Goal: Information Seeking & Learning: Learn about a topic

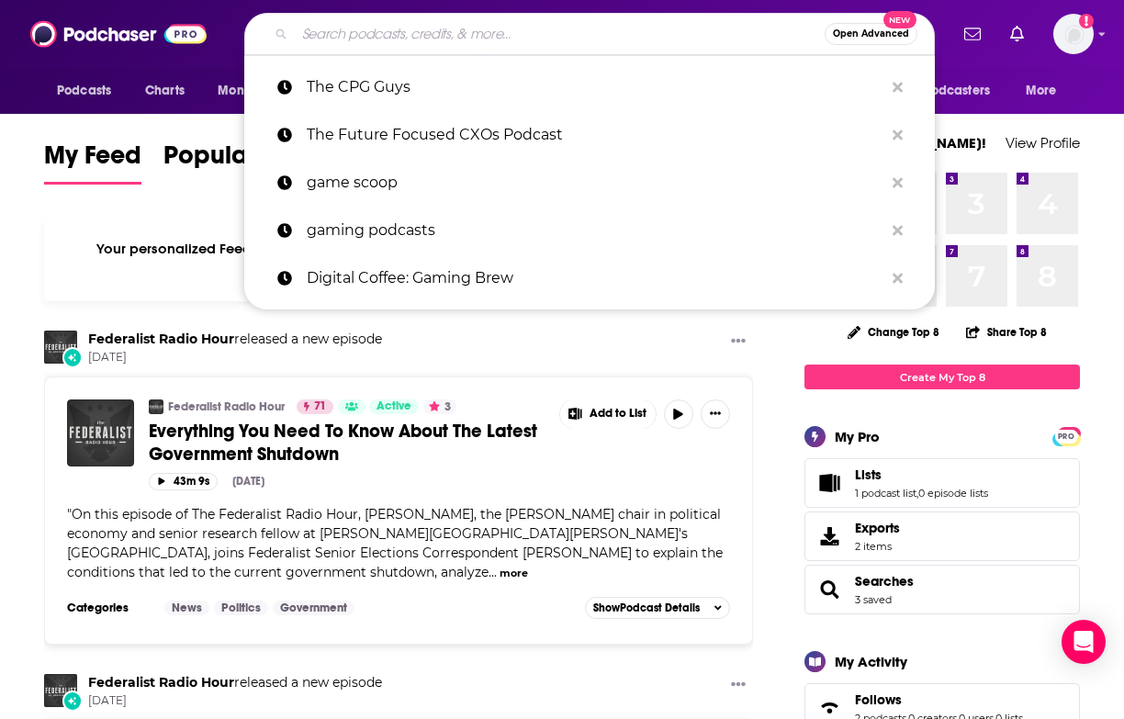
click at [475, 38] on input "Search podcasts, credits, & more..." at bounding box center [560, 33] width 530 height 29
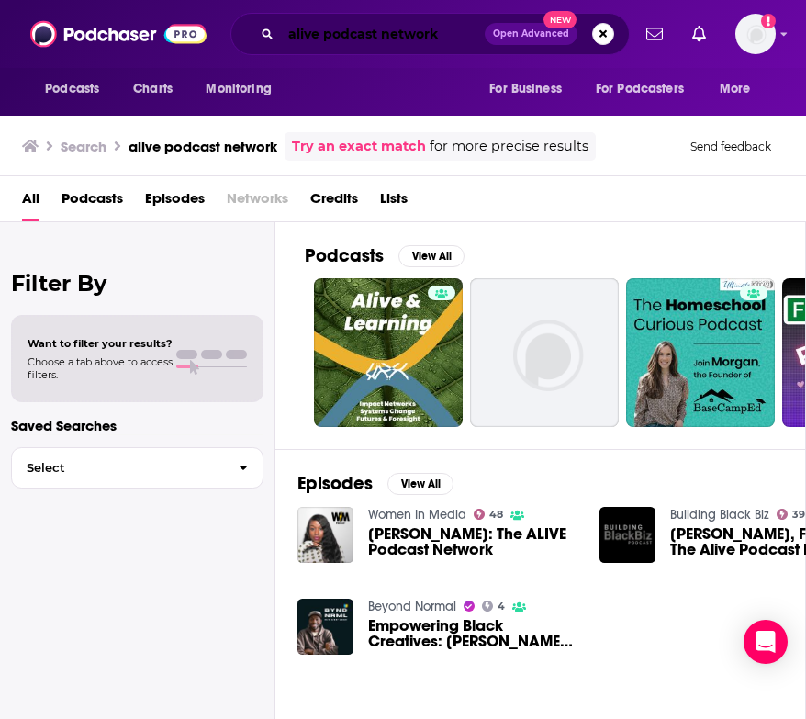
click at [337, 28] on input "alive podcast network" at bounding box center [383, 33] width 204 height 29
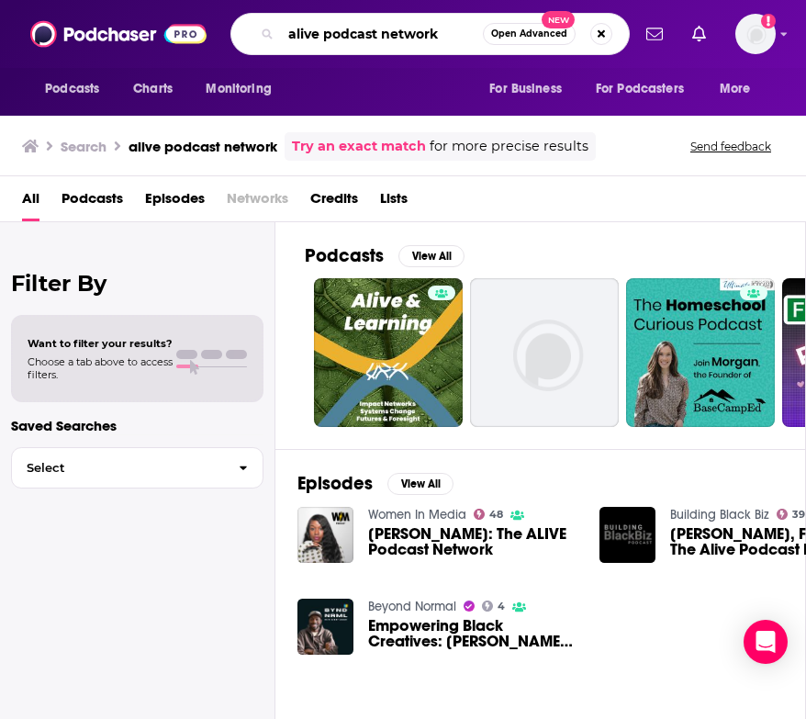
click at [337, 28] on input "alive podcast network" at bounding box center [382, 33] width 202 height 29
type input "An Hour of Innovation"
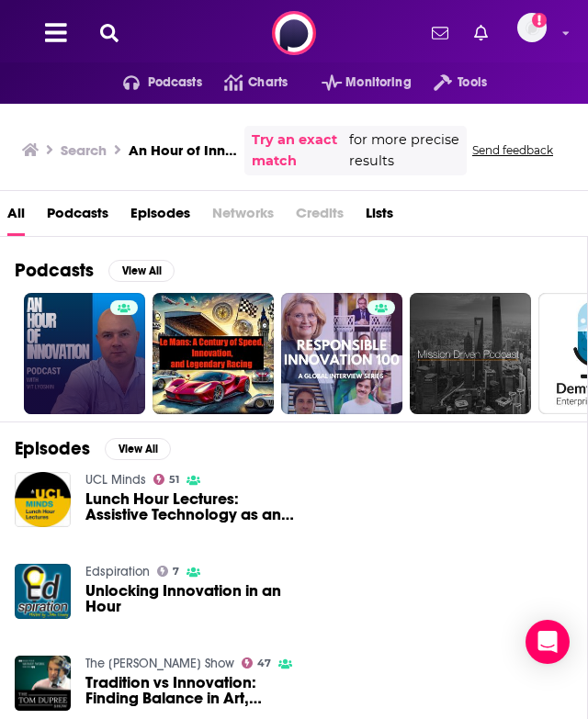
click at [79, 324] on link at bounding box center [84, 353] width 121 height 121
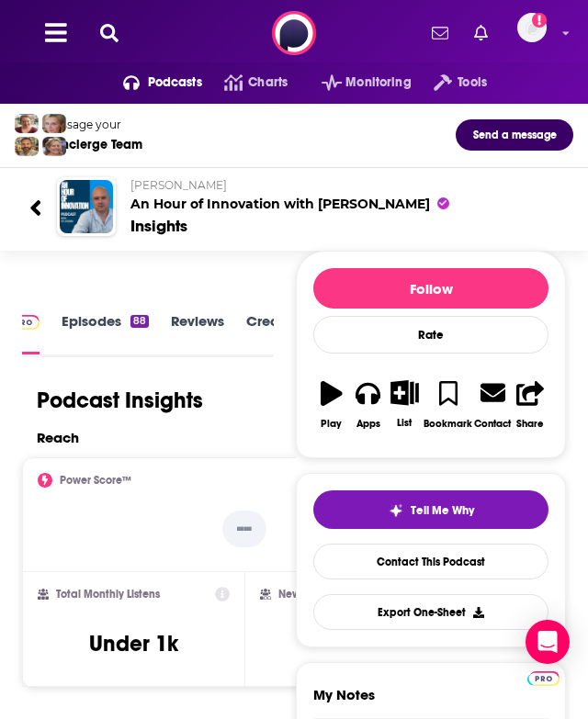
click at [31, 203] on icon at bounding box center [35, 208] width 13 height 25
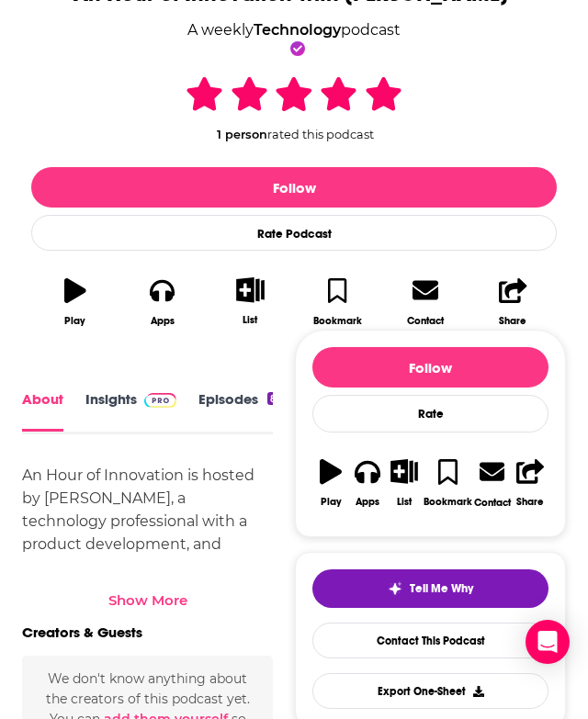
scroll to position [411, 0]
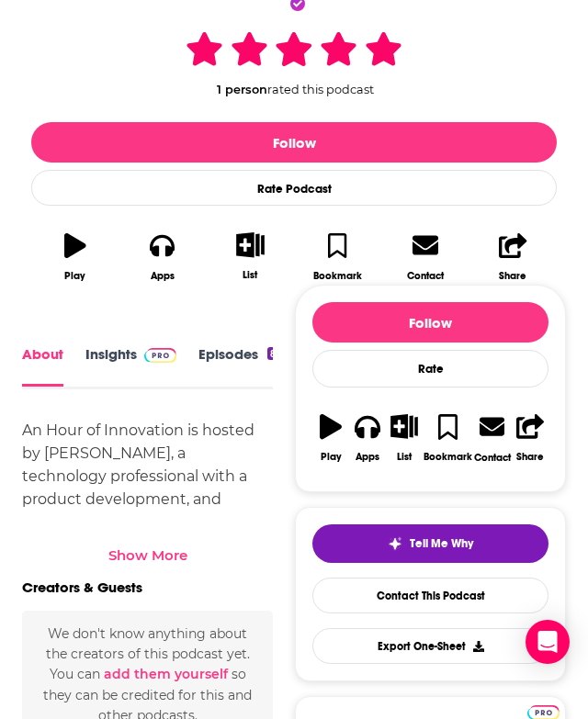
click at [100, 343] on div "About Insights Episodes 88 Reviews Credits Lists Similar" at bounding box center [147, 366] width 251 height 46
click at [103, 347] on link "Insights" at bounding box center [130, 366] width 91 height 40
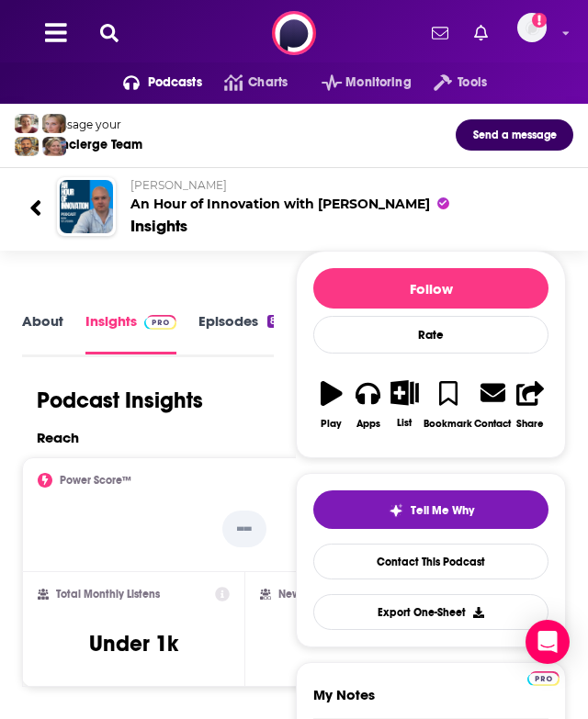
click at [227, 330] on link "Episodes 88" at bounding box center [241, 332] width 87 height 41
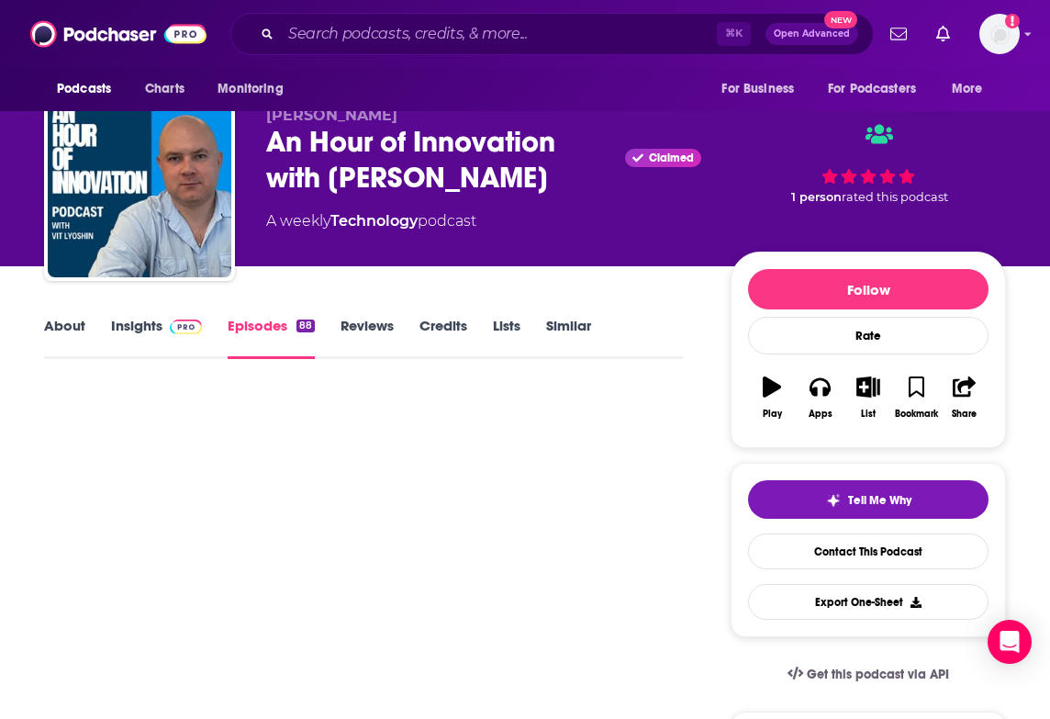
scroll to position [42, 0]
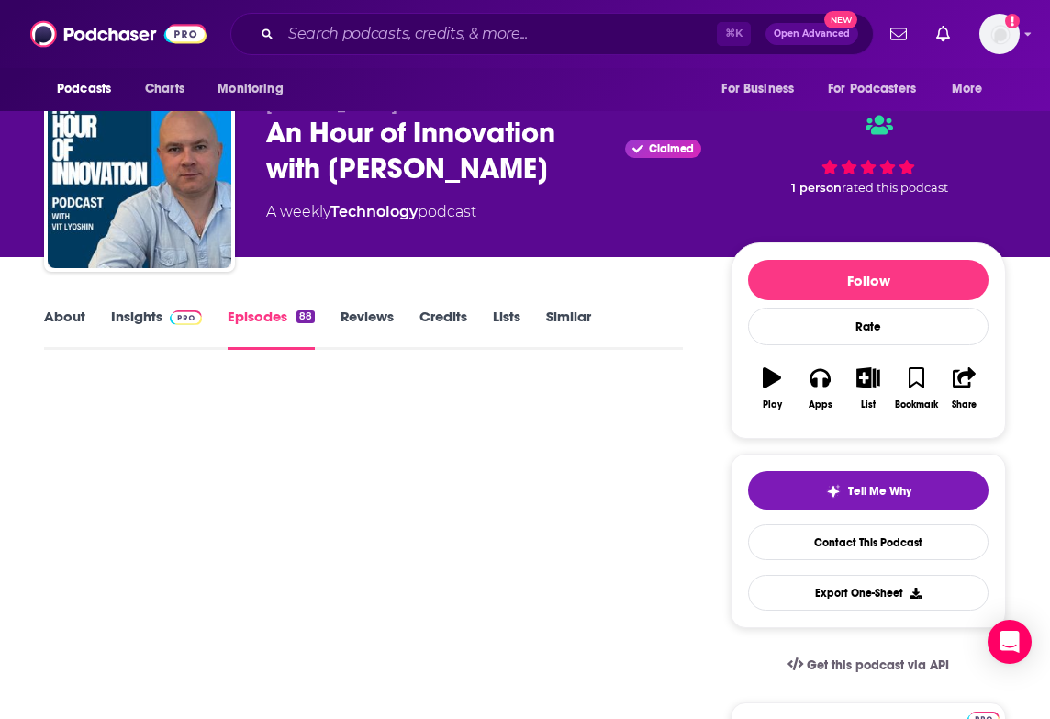
click at [355, 311] on link "Reviews" at bounding box center [367, 329] width 53 height 42
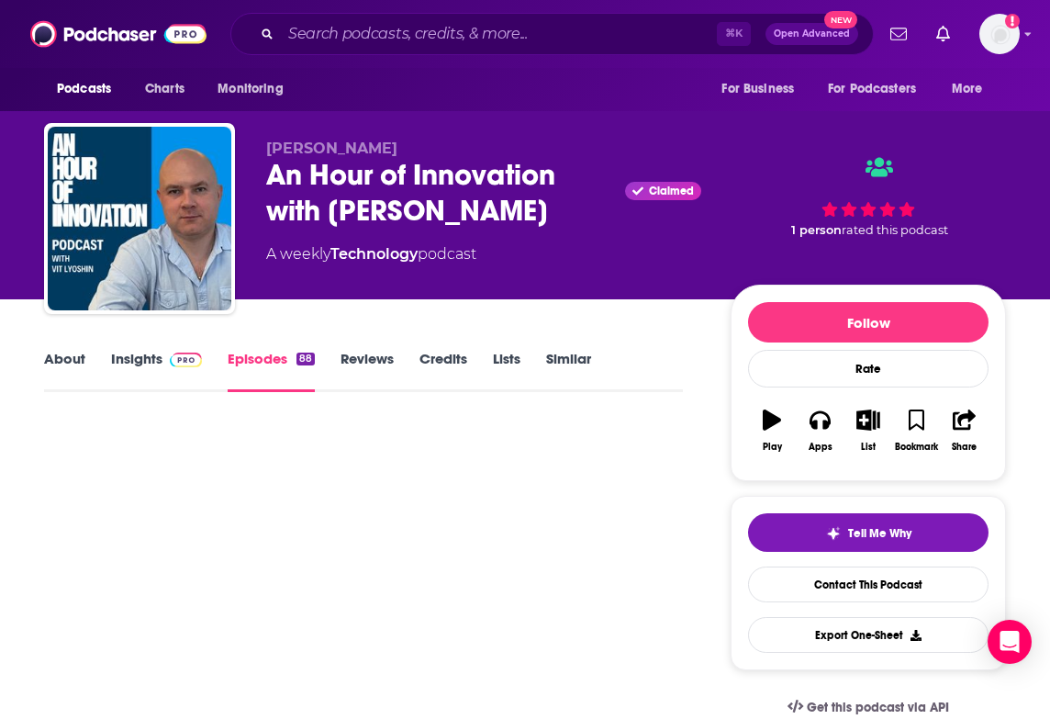
click at [363, 356] on link "Reviews" at bounding box center [367, 371] width 53 height 42
click at [276, 356] on link "Episodes 88" at bounding box center [271, 371] width 87 height 42
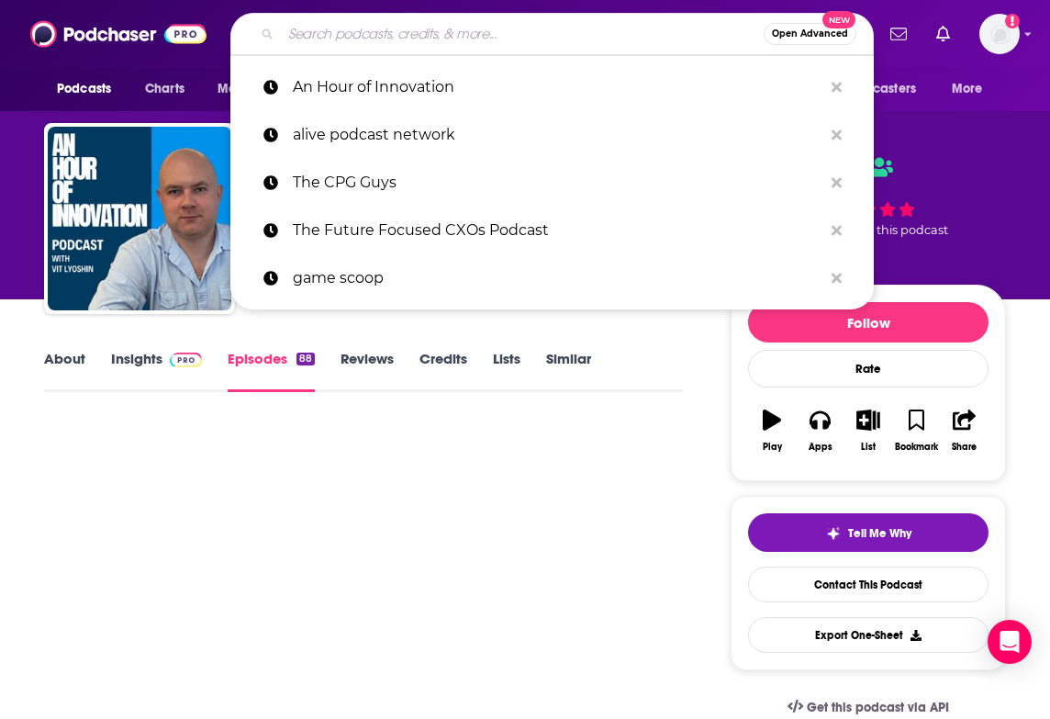
click at [344, 40] on input "Search podcasts, credits, & more..." at bounding box center [522, 33] width 483 height 29
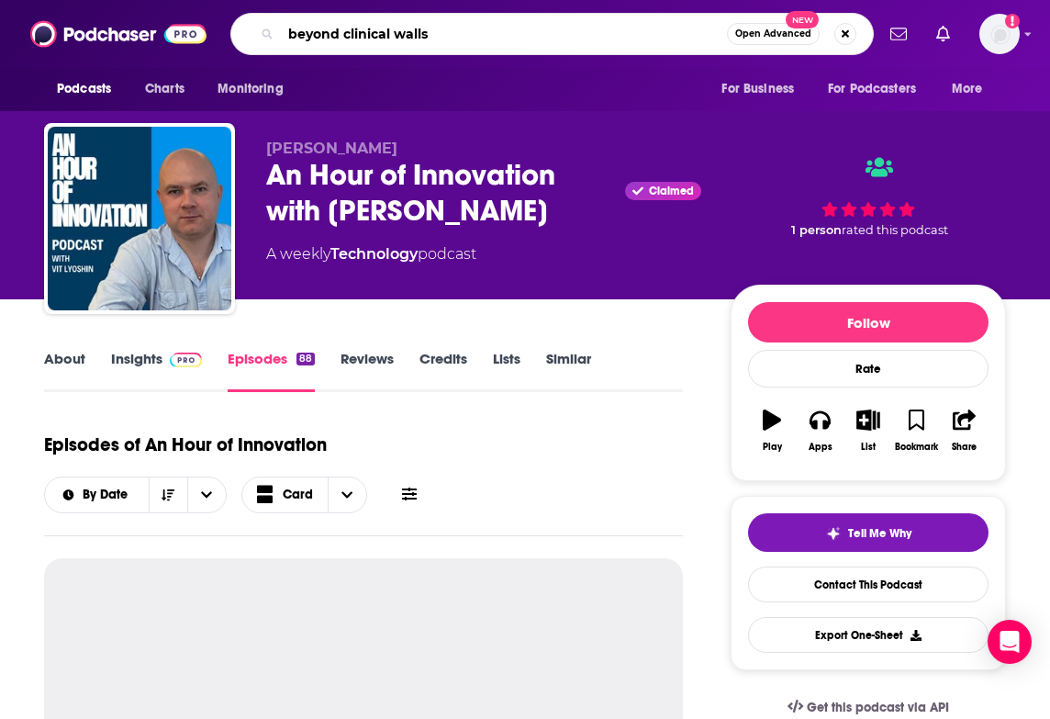
type input "beyond clinical walls"
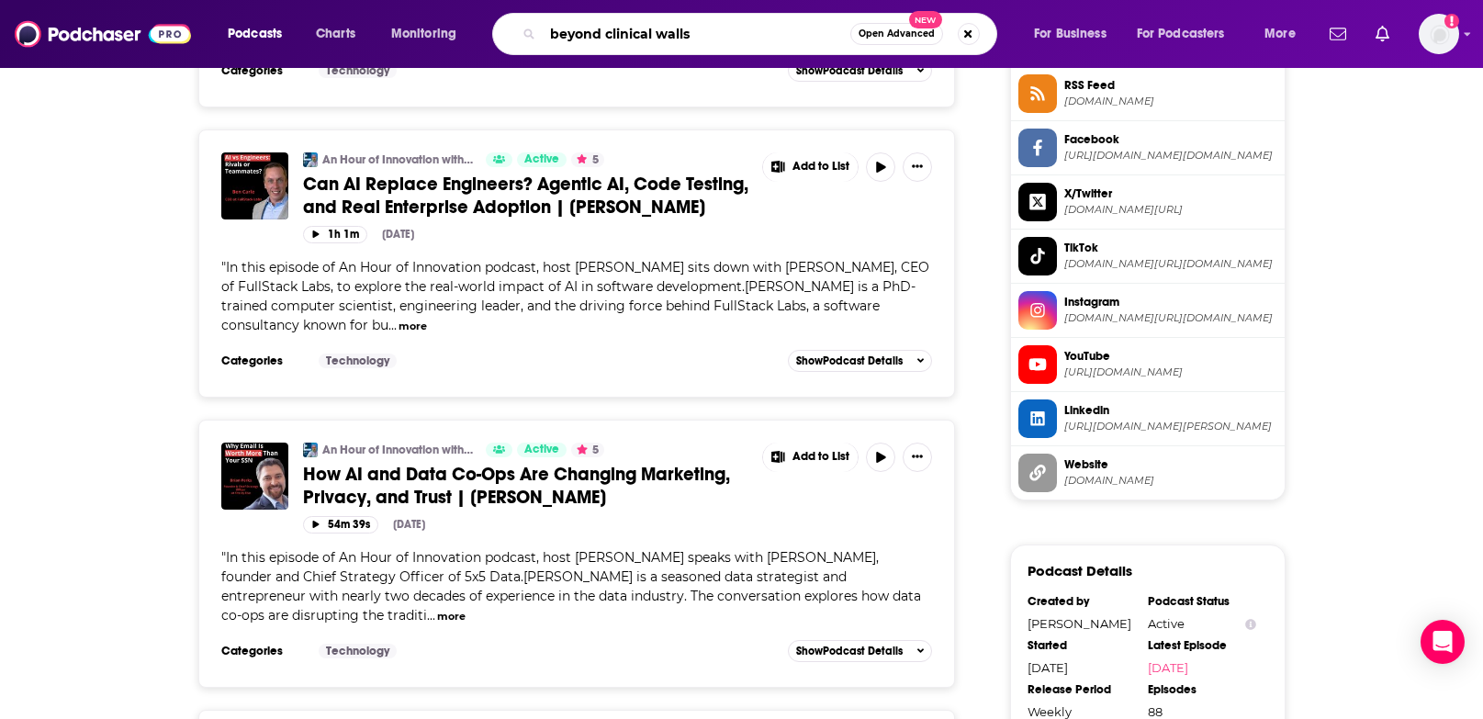
scroll to position [998, 0]
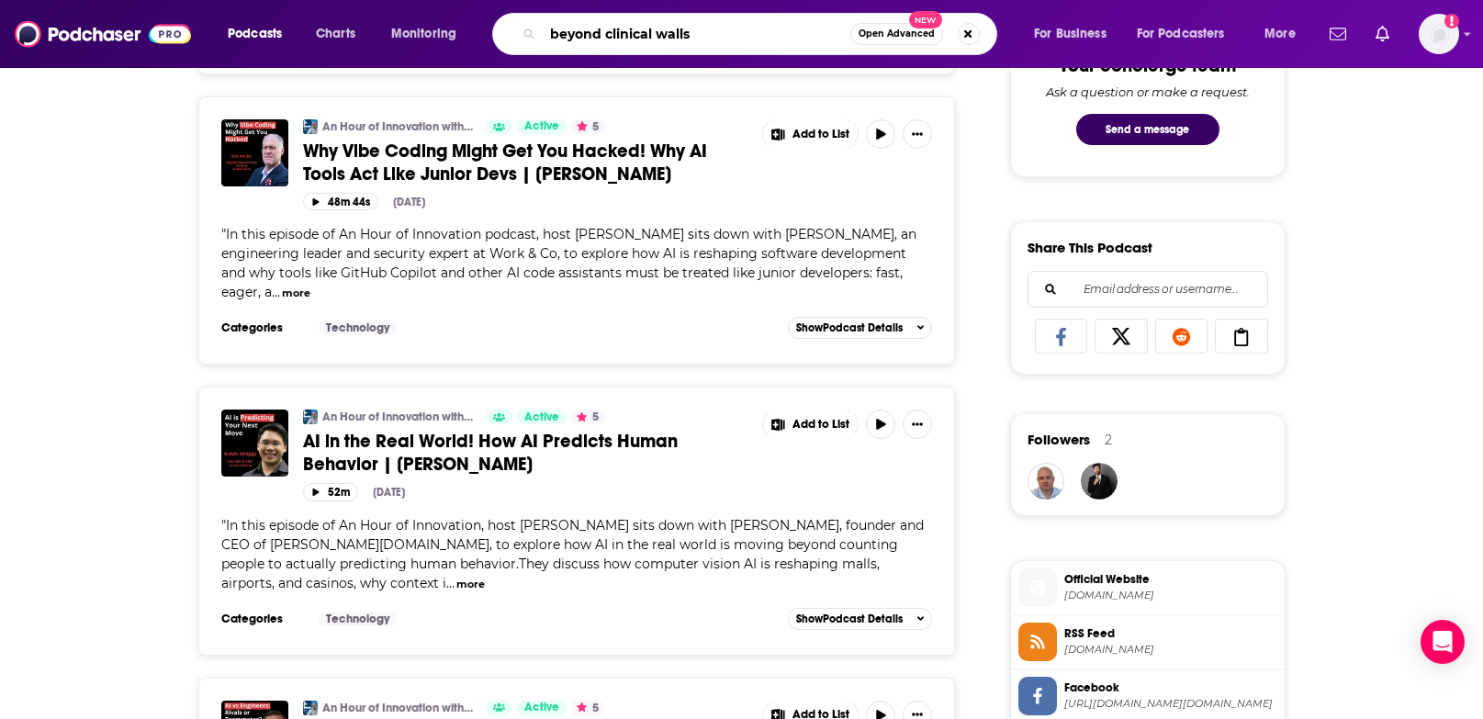
click at [745, 42] on input "beyond clinical walls" at bounding box center [697, 33] width 308 height 29
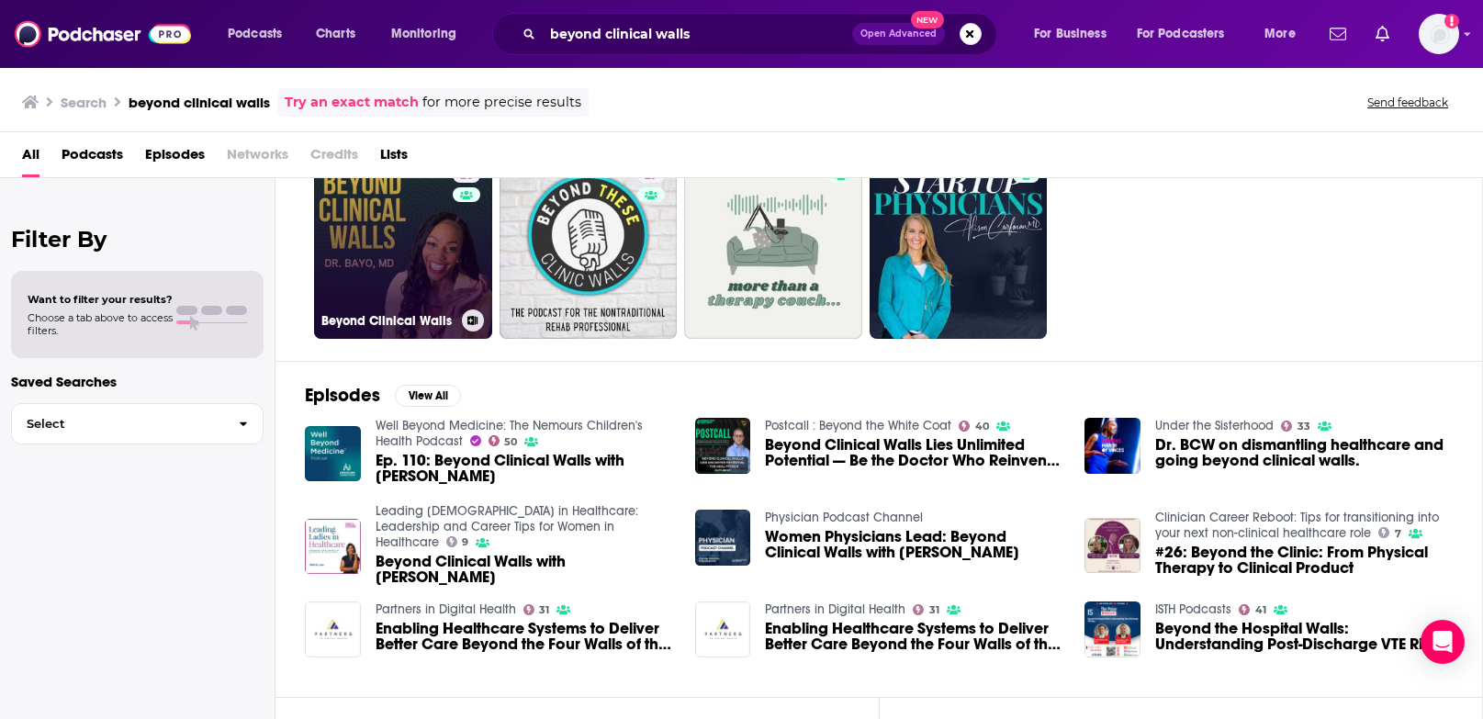
scroll to position [26, 0]
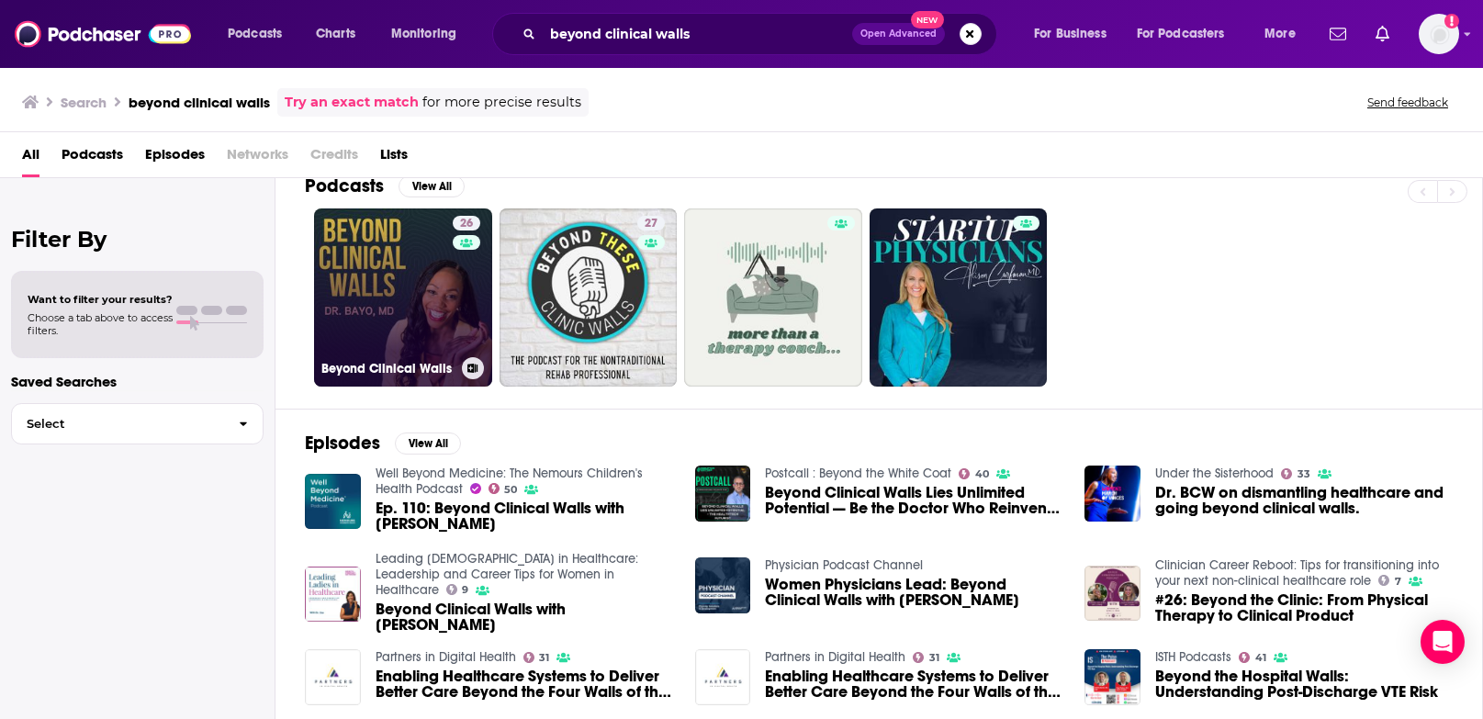
click at [408, 273] on link "26 Beyond Clinical Walls" at bounding box center [403, 297] width 178 height 178
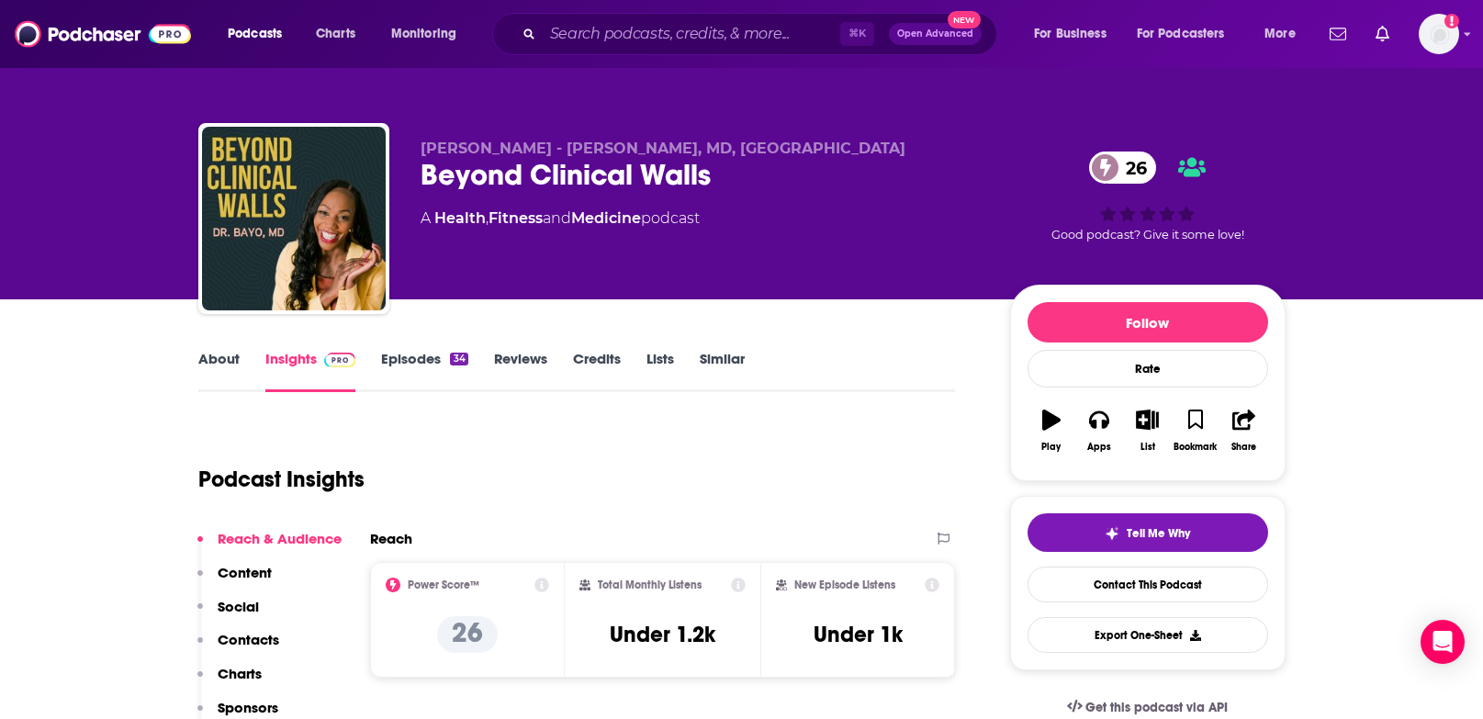
click at [396, 354] on link "Episodes 34" at bounding box center [424, 371] width 86 height 42
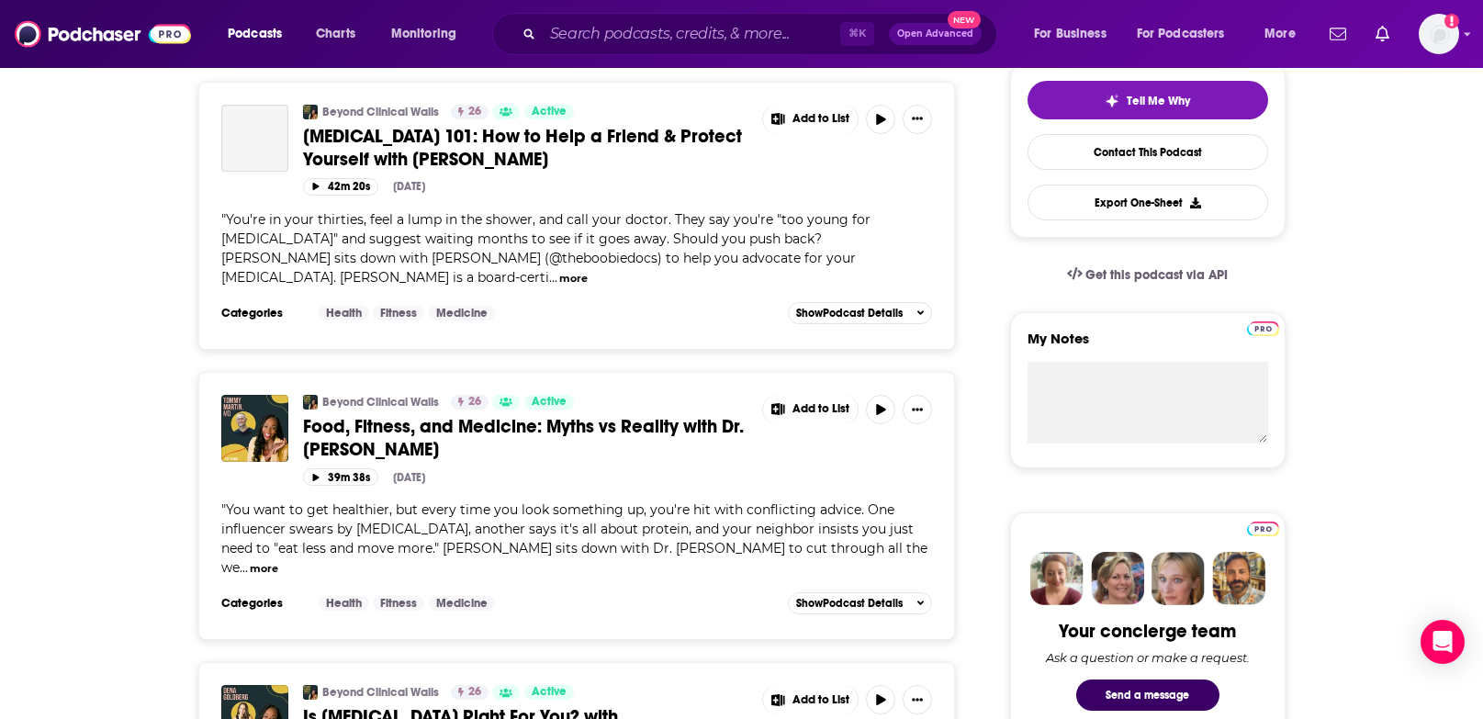
scroll to position [442, 0]
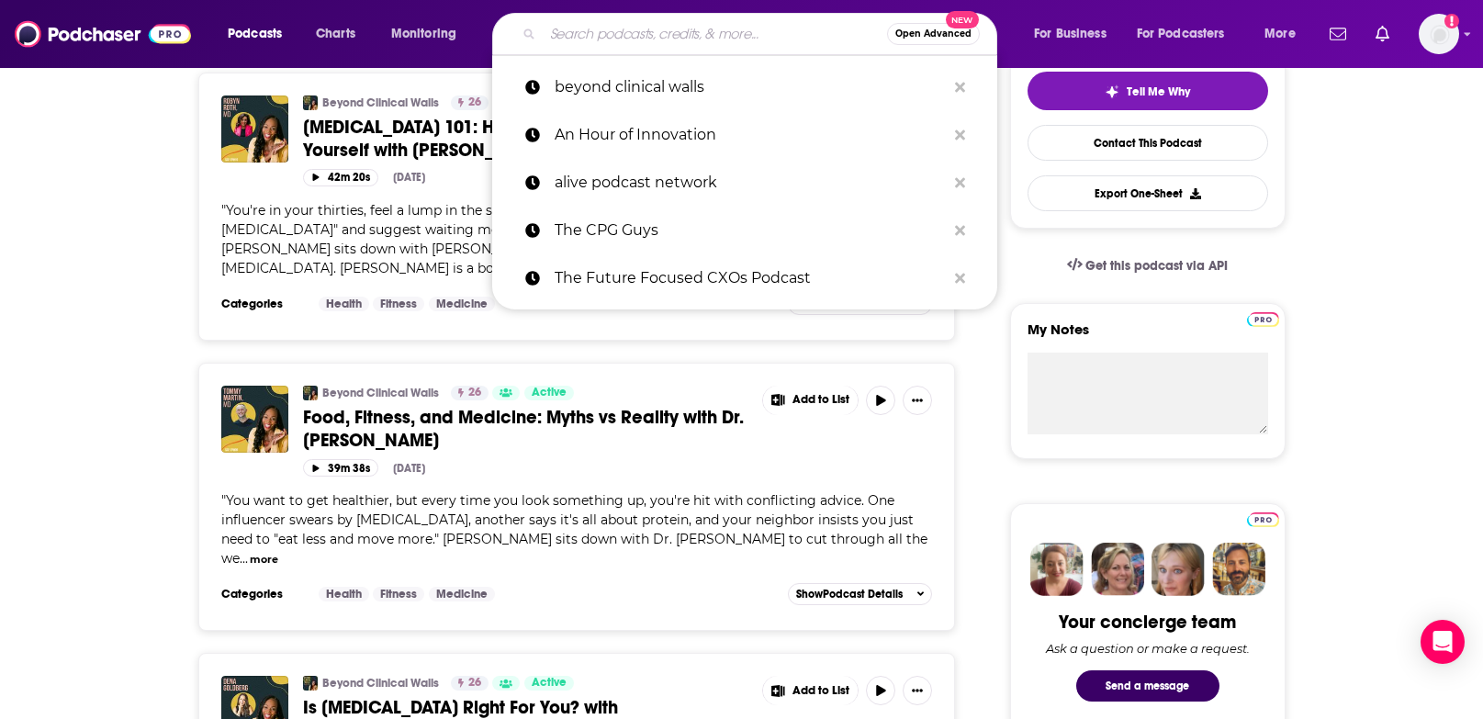
click at [603, 36] on input "Search podcasts, credits, & more..." at bounding box center [715, 33] width 344 height 29
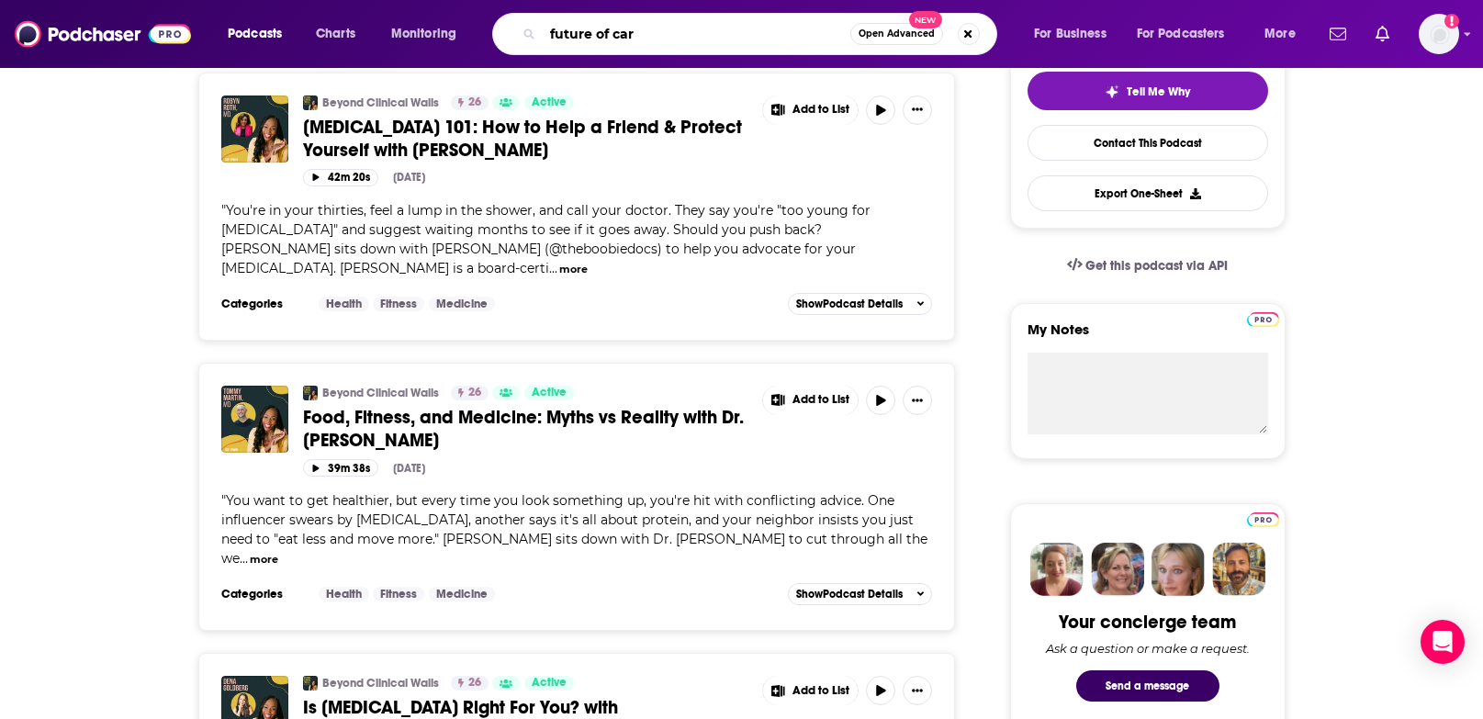
type input "future of care"
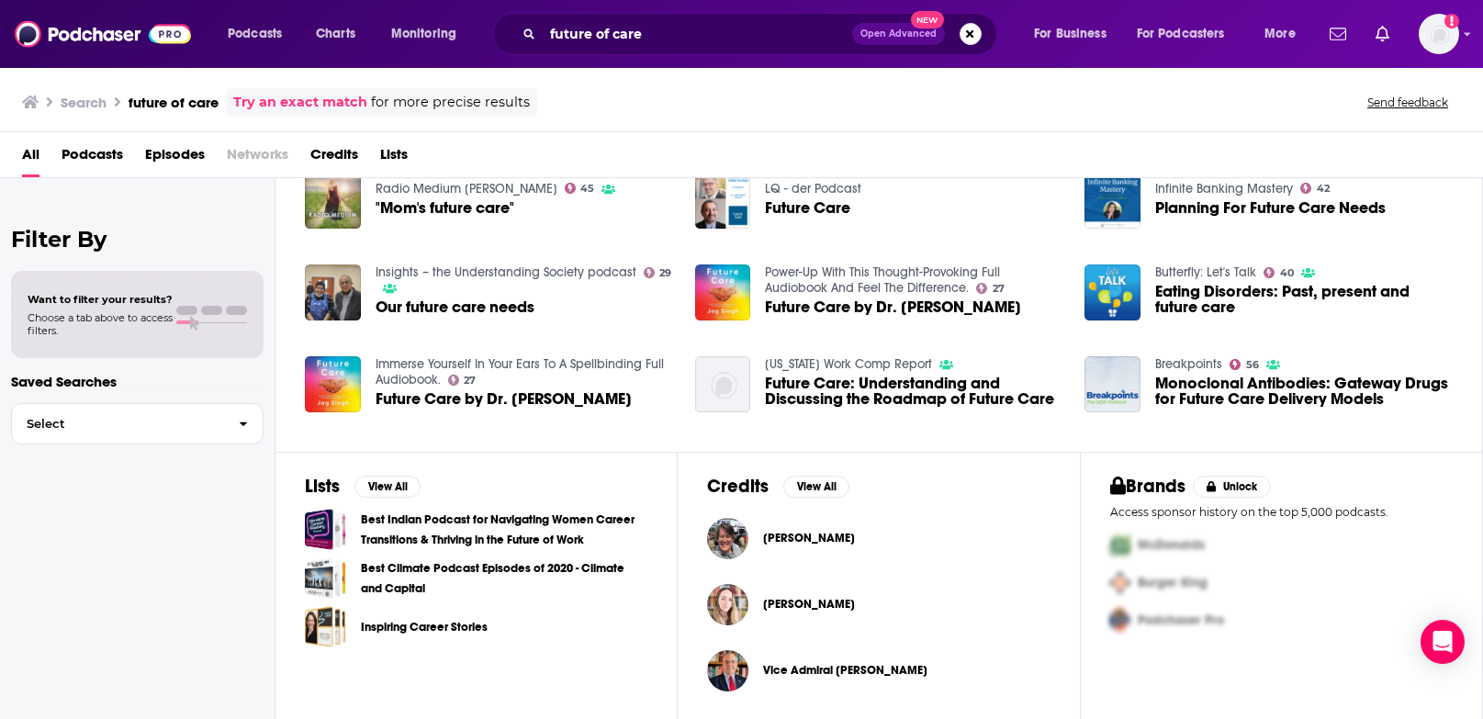
scroll to position [319, 0]
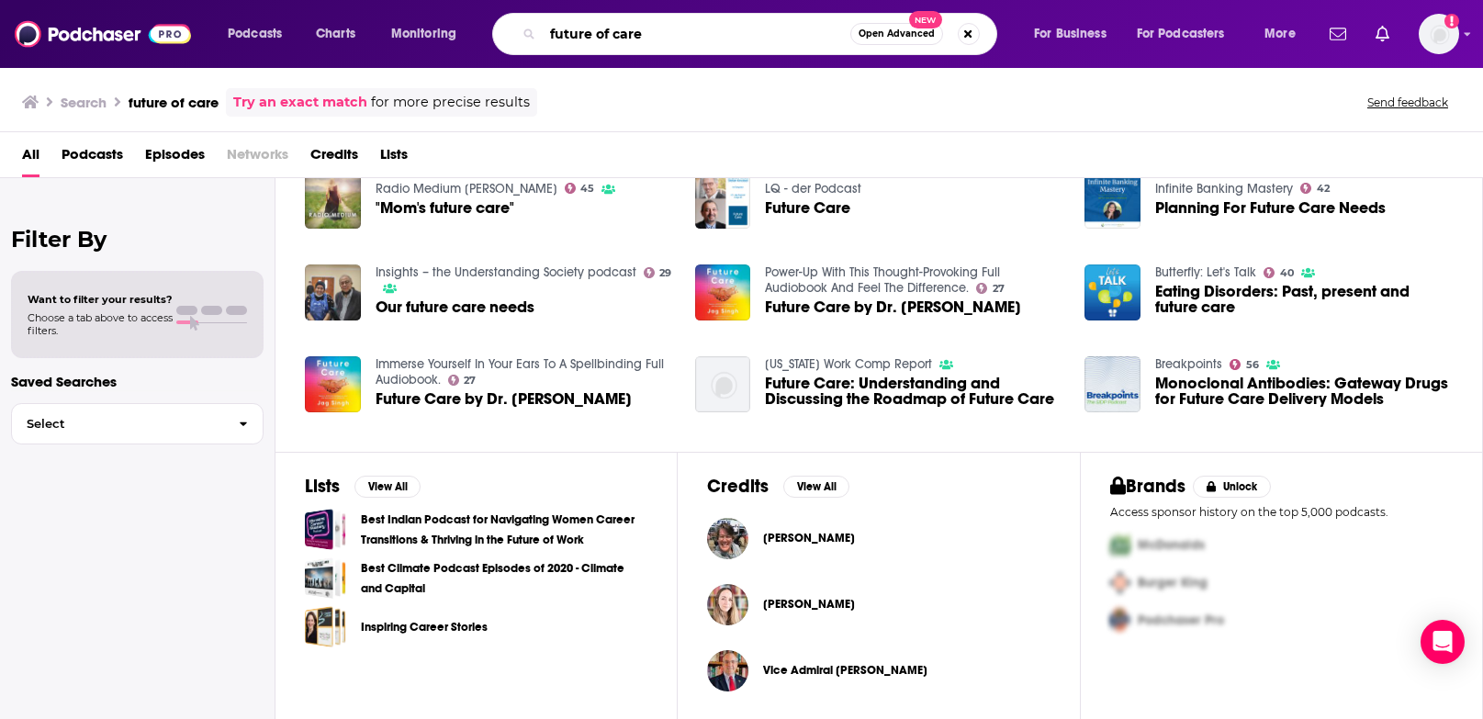
drag, startPoint x: 663, startPoint y: 31, endPoint x: 458, endPoint y: 32, distance: 204.7
click at [458, 32] on div "Podcasts Charts Monitoring future of care Open Advanced New For Business For Po…" at bounding box center [764, 34] width 1098 height 42
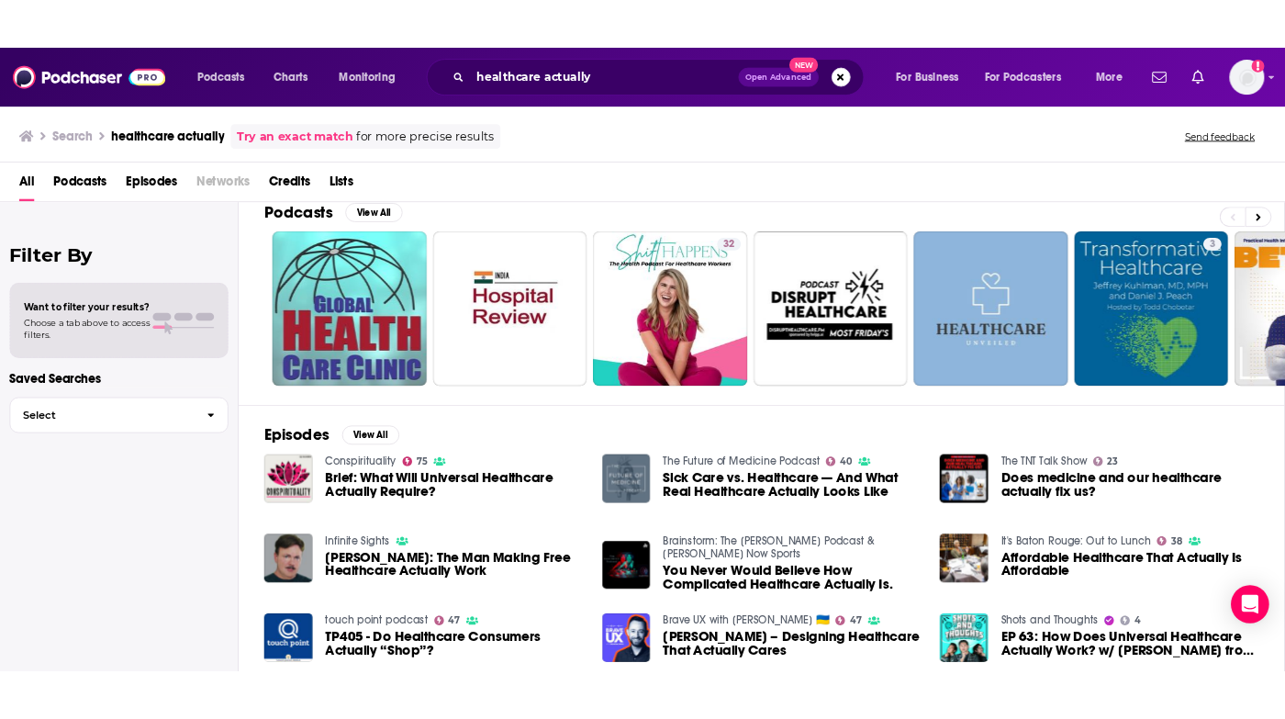
scroll to position [33, 0]
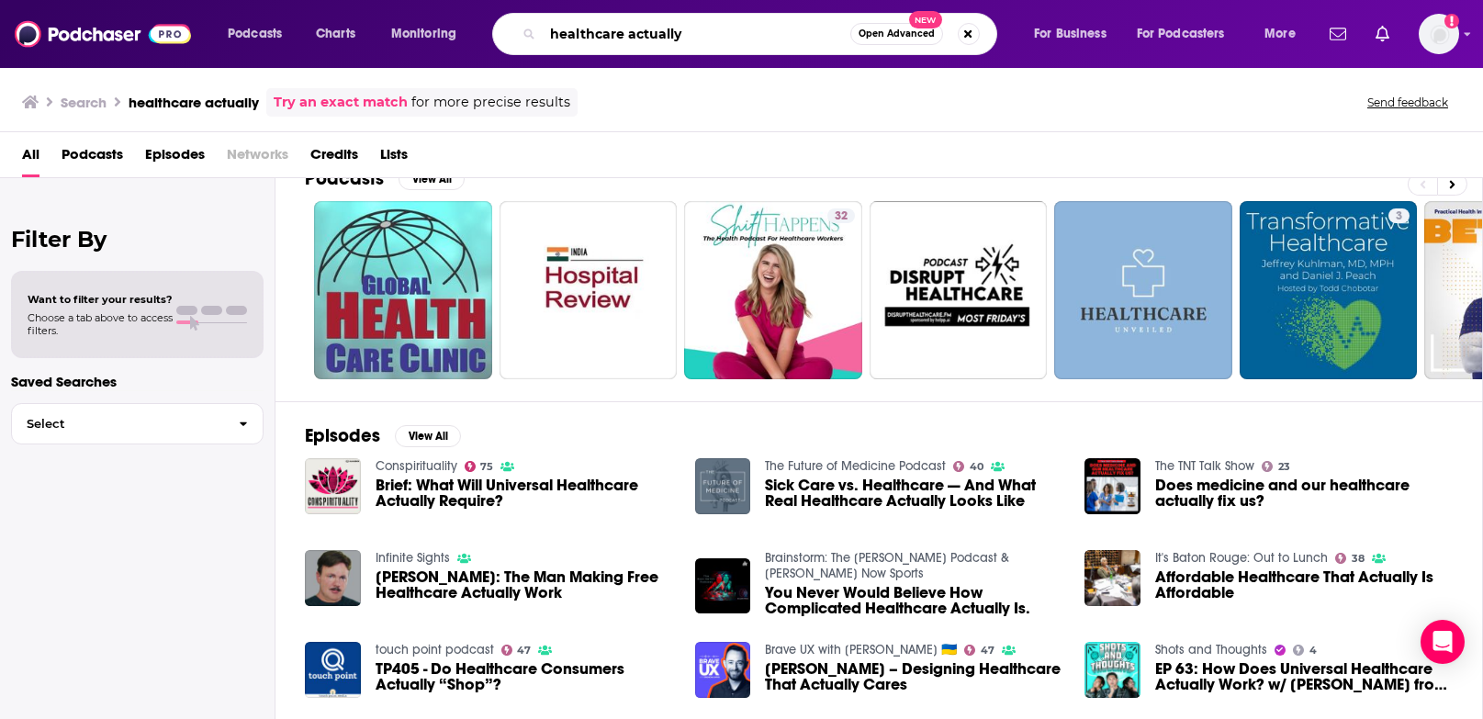
click at [729, 40] on input "healthcare actually" at bounding box center [697, 33] width 308 height 29
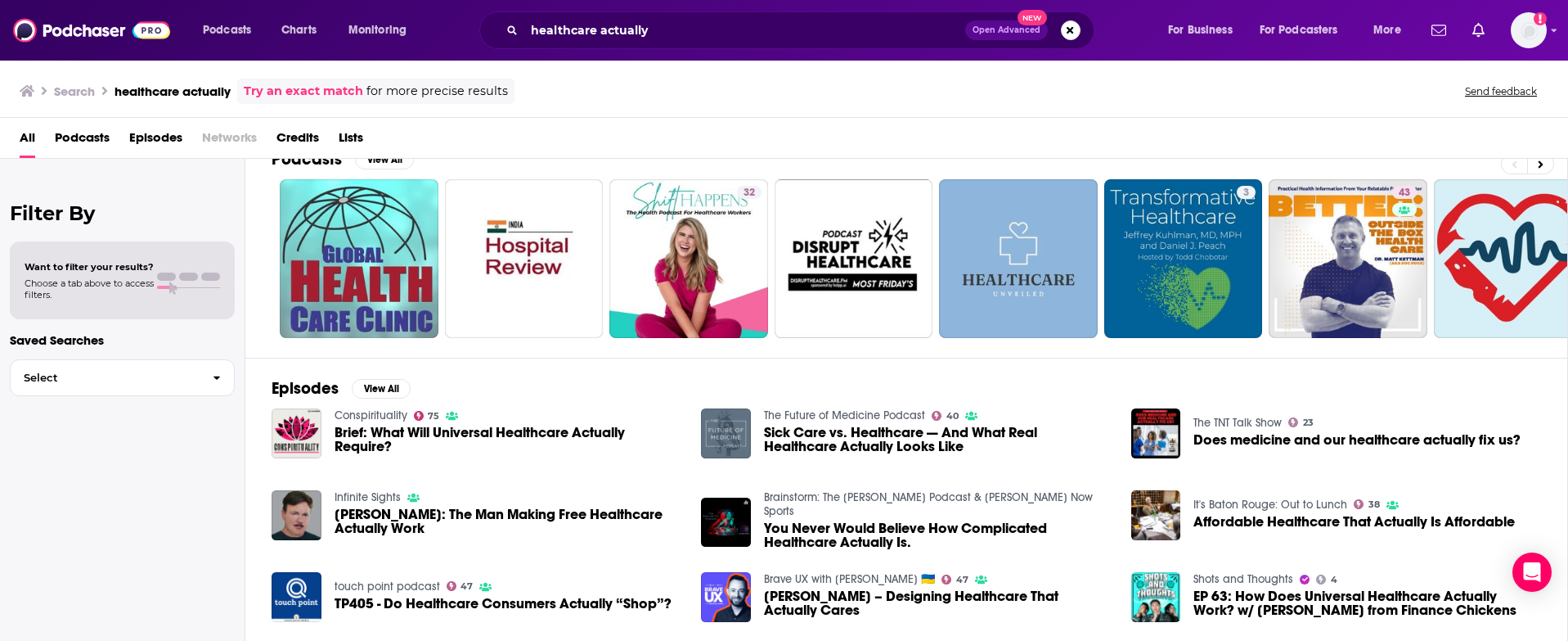
click at [156, 135] on span "Episodes" at bounding box center [156, 142] width 53 height 34
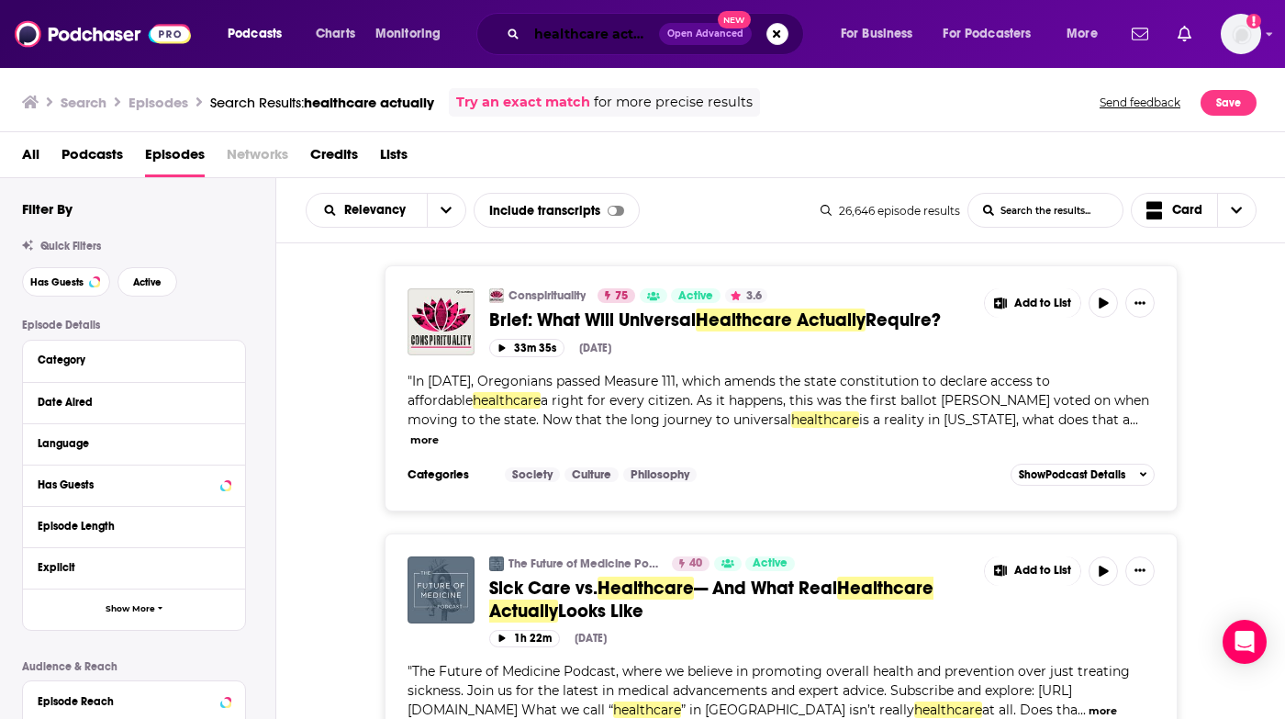
click at [550, 37] on input "healthcare actually" at bounding box center [593, 33] width 132 height 29
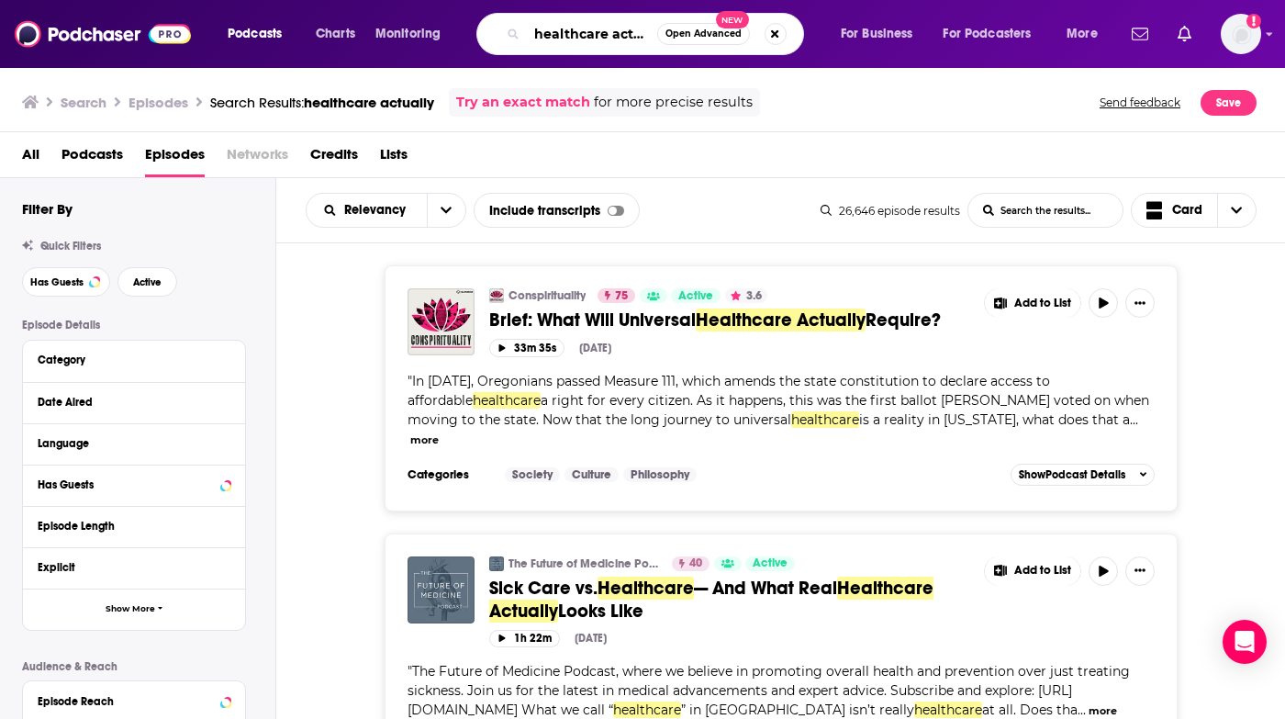
click at [550, 37] on input "healthcare actually" at bounding box center [592, 33] width 130 height 29
type input "healthcare for humans"
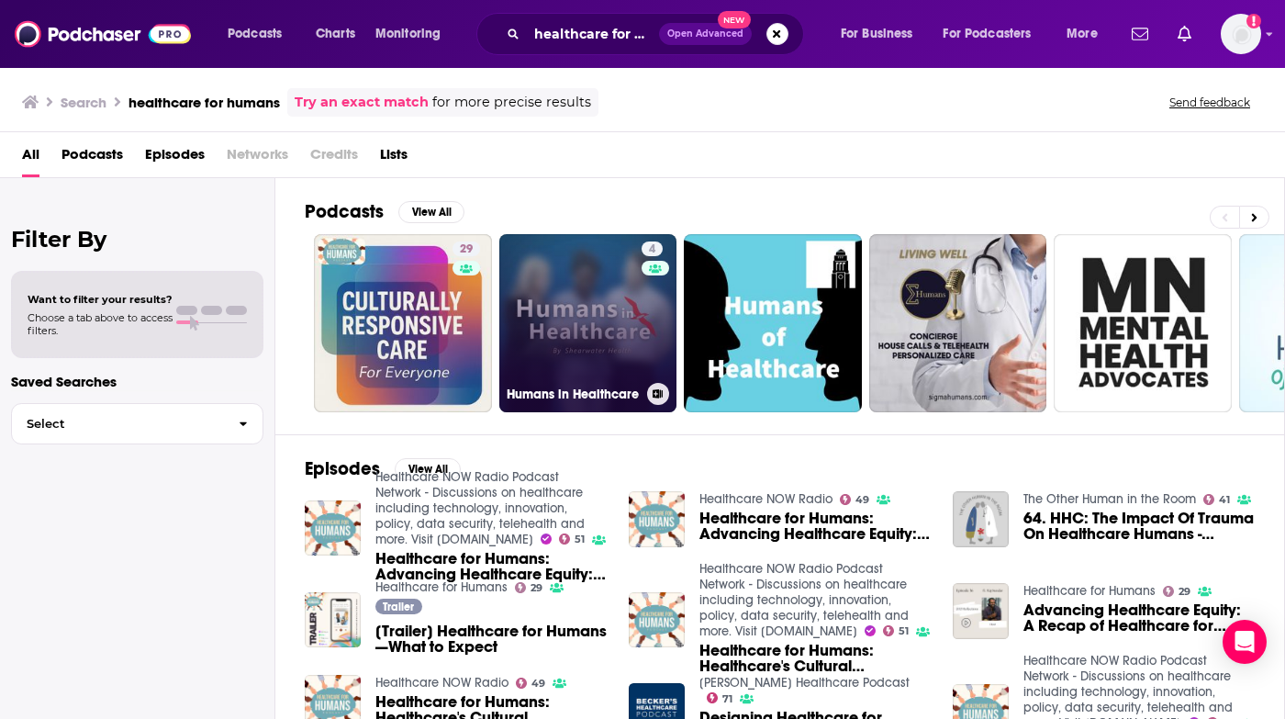
click at [563, 303] on link "4 Humans in Healthcare" at bounding box center [588, 323] width 178 height 178
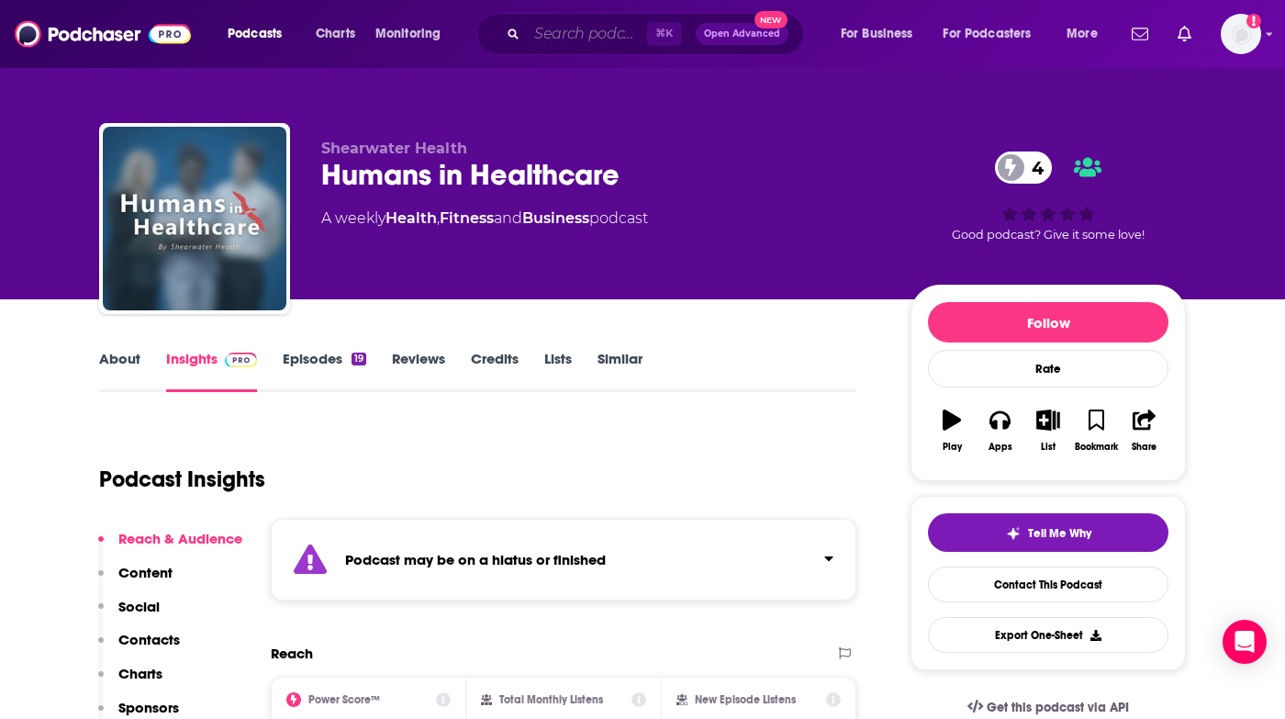
click at [545, 43] on input "Search podcasts, credits, & more..." at bounding box center [587, 33] width 120 height 29
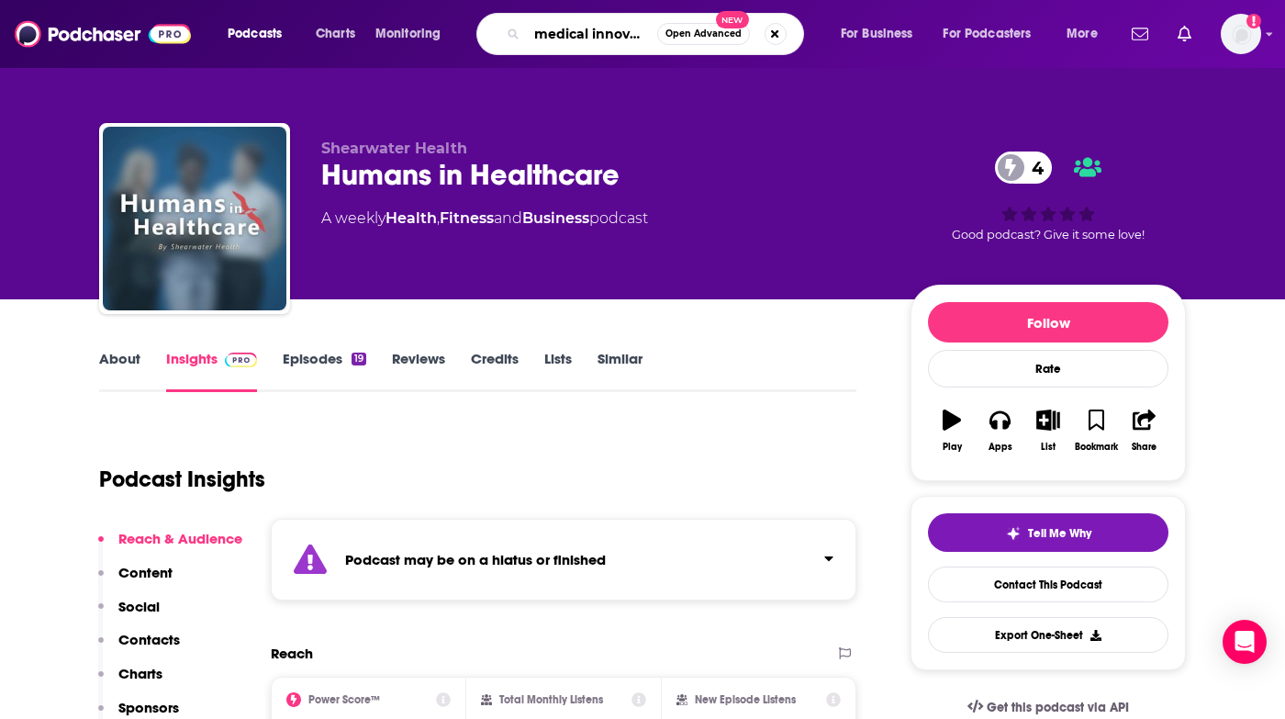
type input "medical innovation podcast"
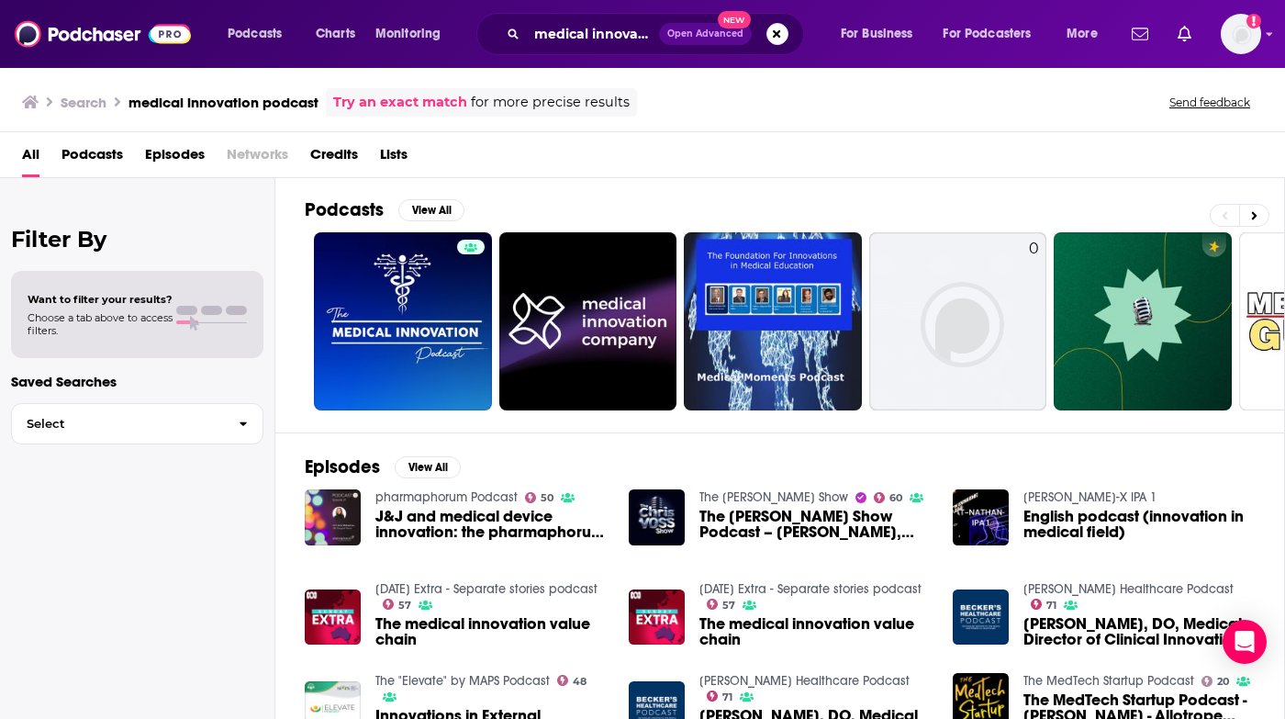
scroll to position [5, 0]
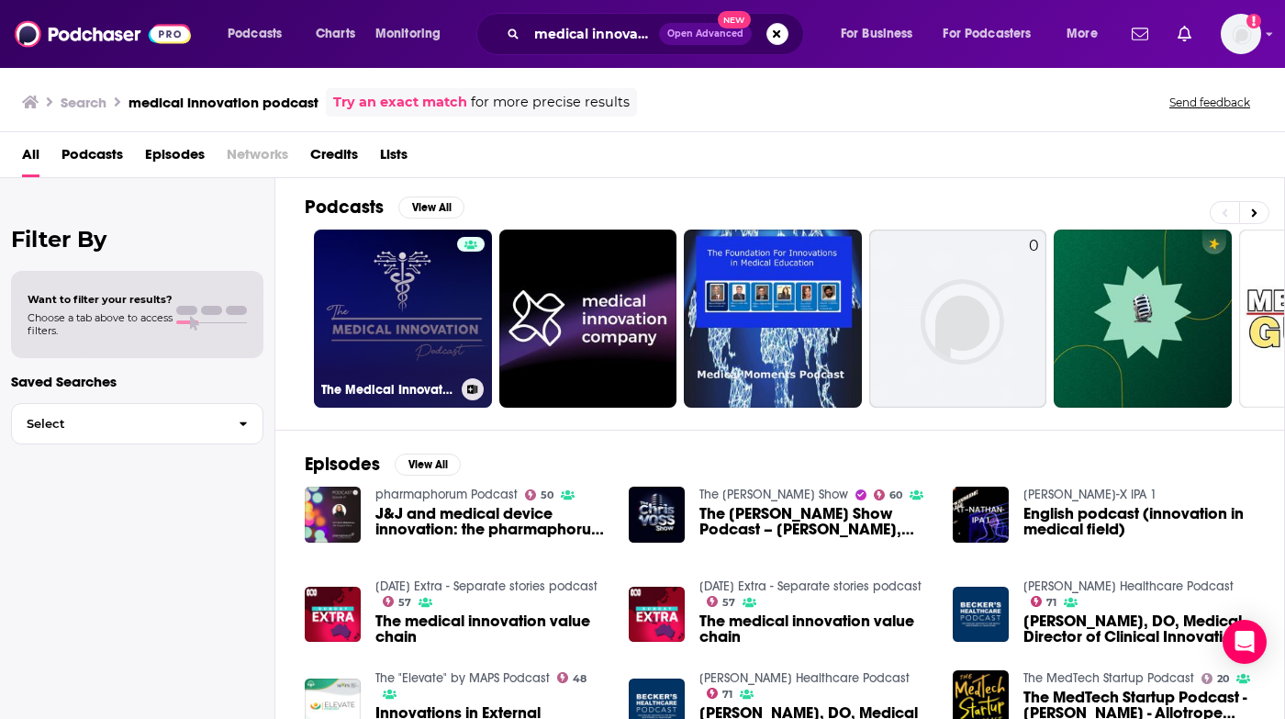
click at [393, 313] on link "The Medical Innovation Podcast" at bounding box center [403, 319] width 178 height 178
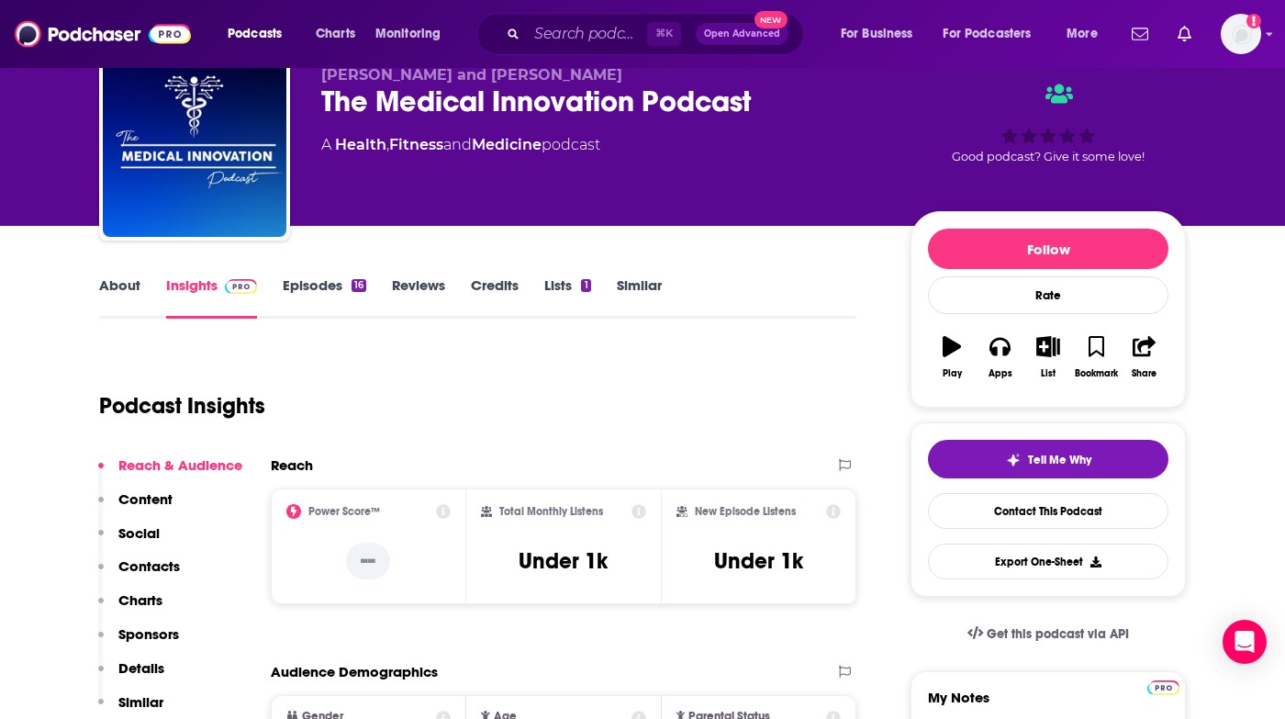
scroll to position [60, 0]
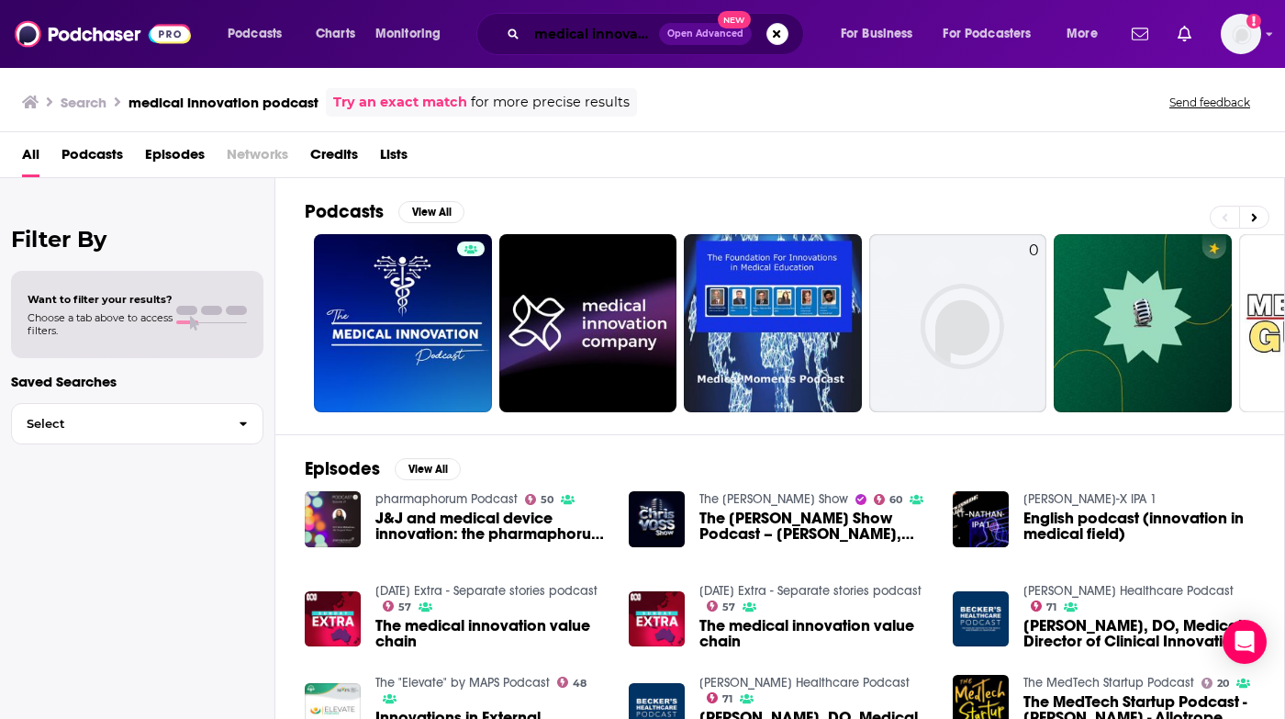
click at [576, 32] on input "medical innovation podcast" at bounding box center [593, 33] width 132 height 29
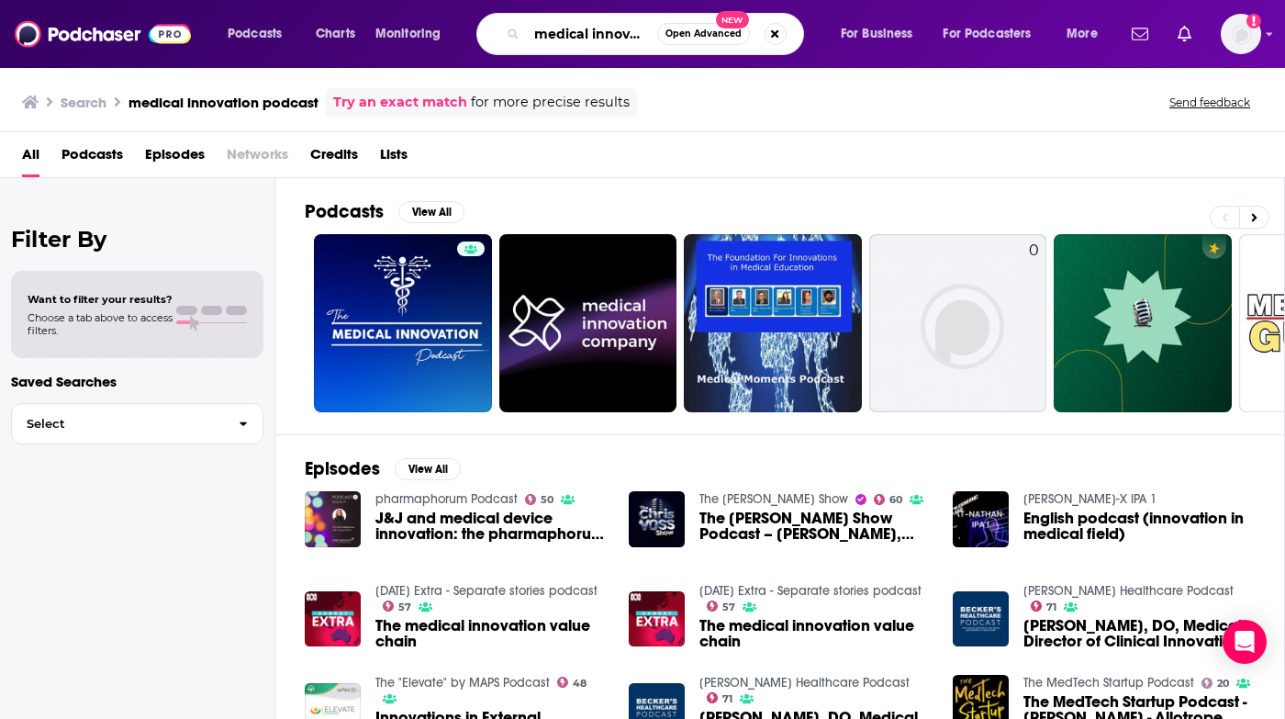
click at [576, 32] on input "medical innovation podcast" at bounding box center [592, 33] width 130 height 29
type input "The gist healthcare podcast"
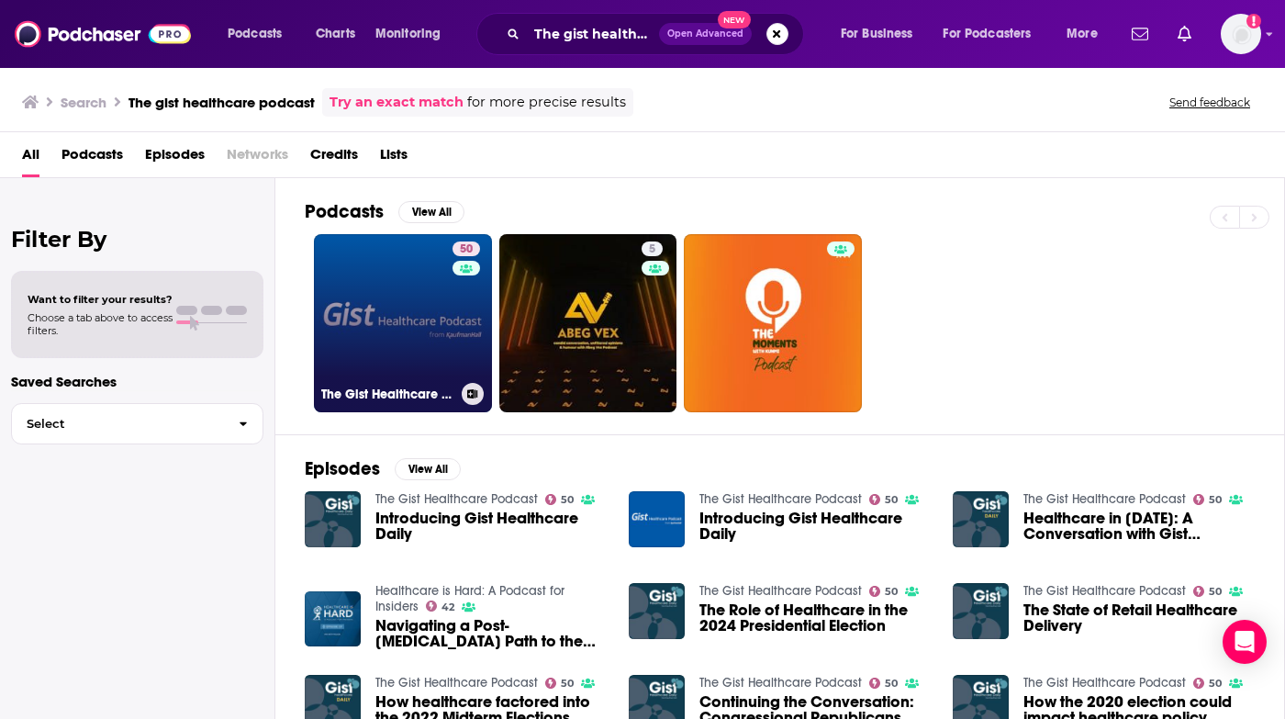
click at [413, 339] on link "50 The Gist Healthcare Podcast" at bounding box center [403, 323] width 178 height 178
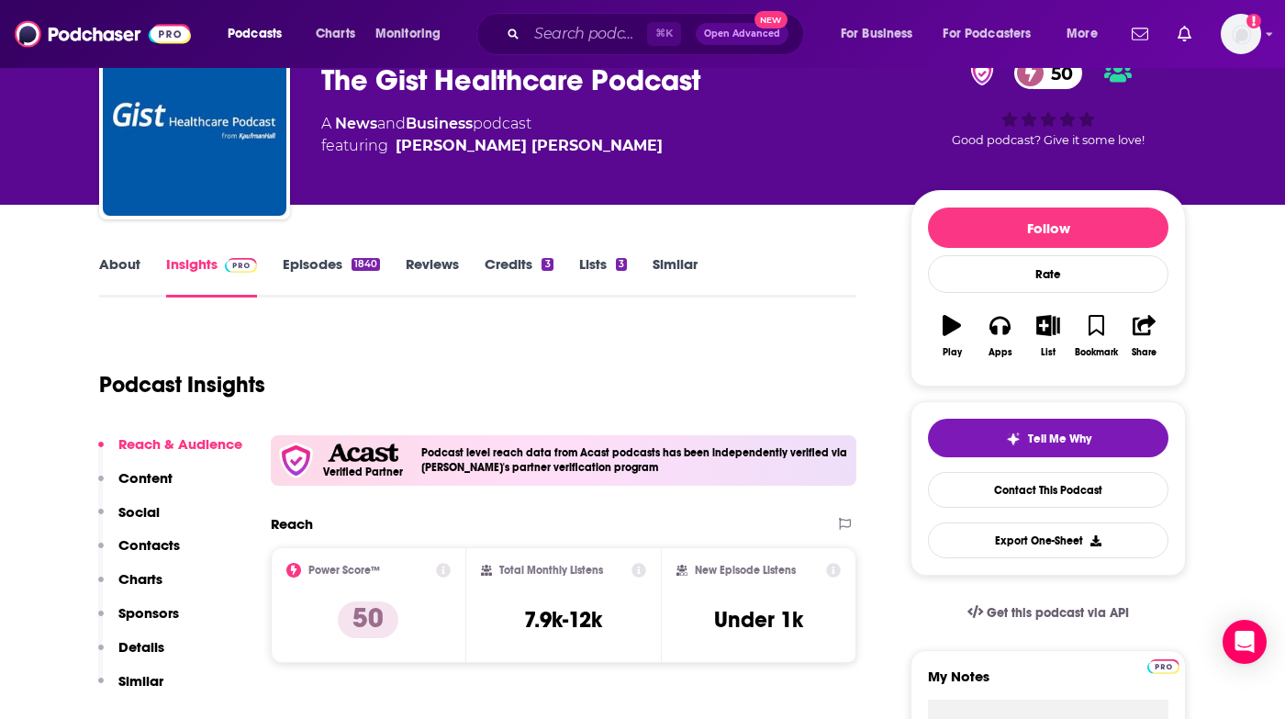
scroll to position [101, 0]
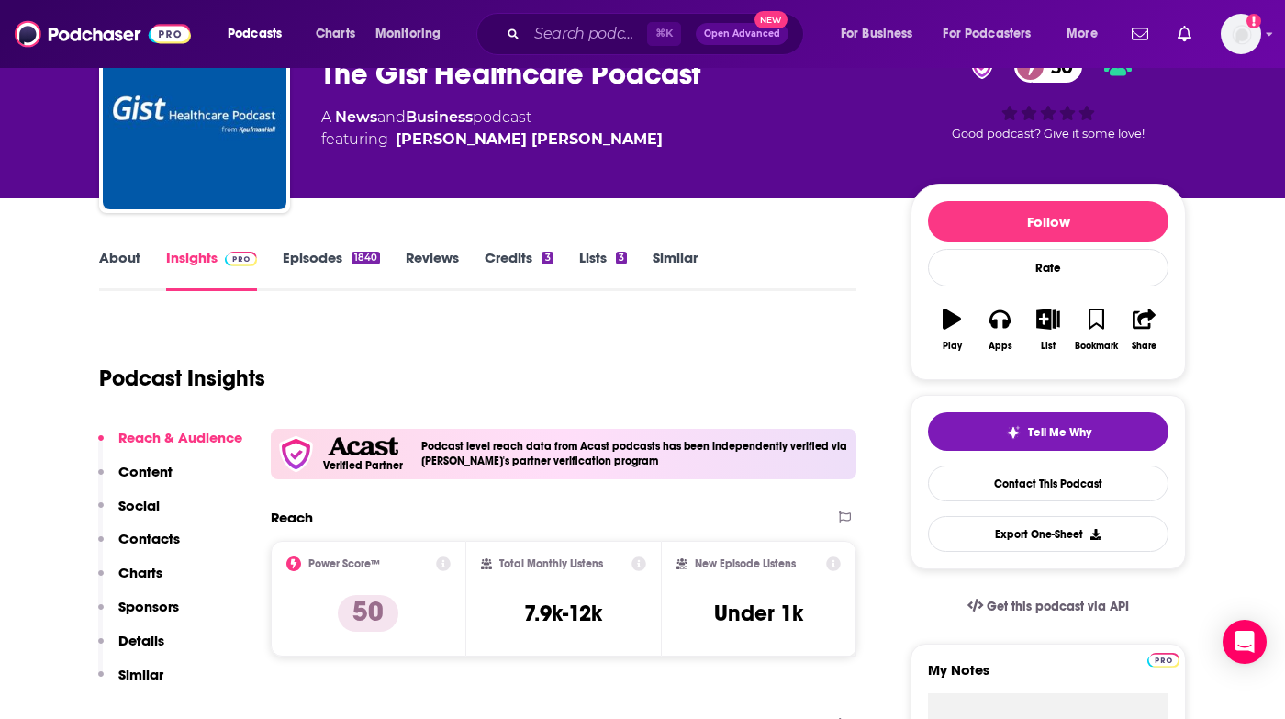
click at [311, 261] on link "Episodes 1840" at bounding box center [331, 270] width 97 height 42
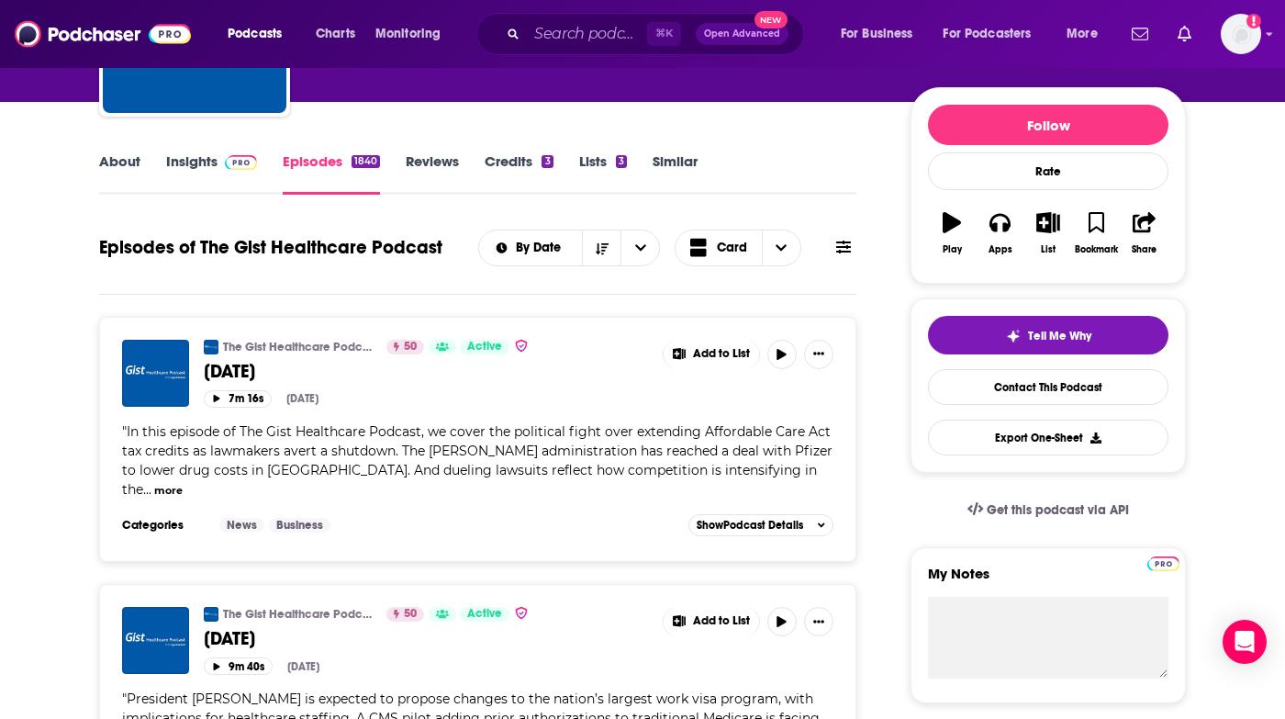
scroll to position [199, 0]
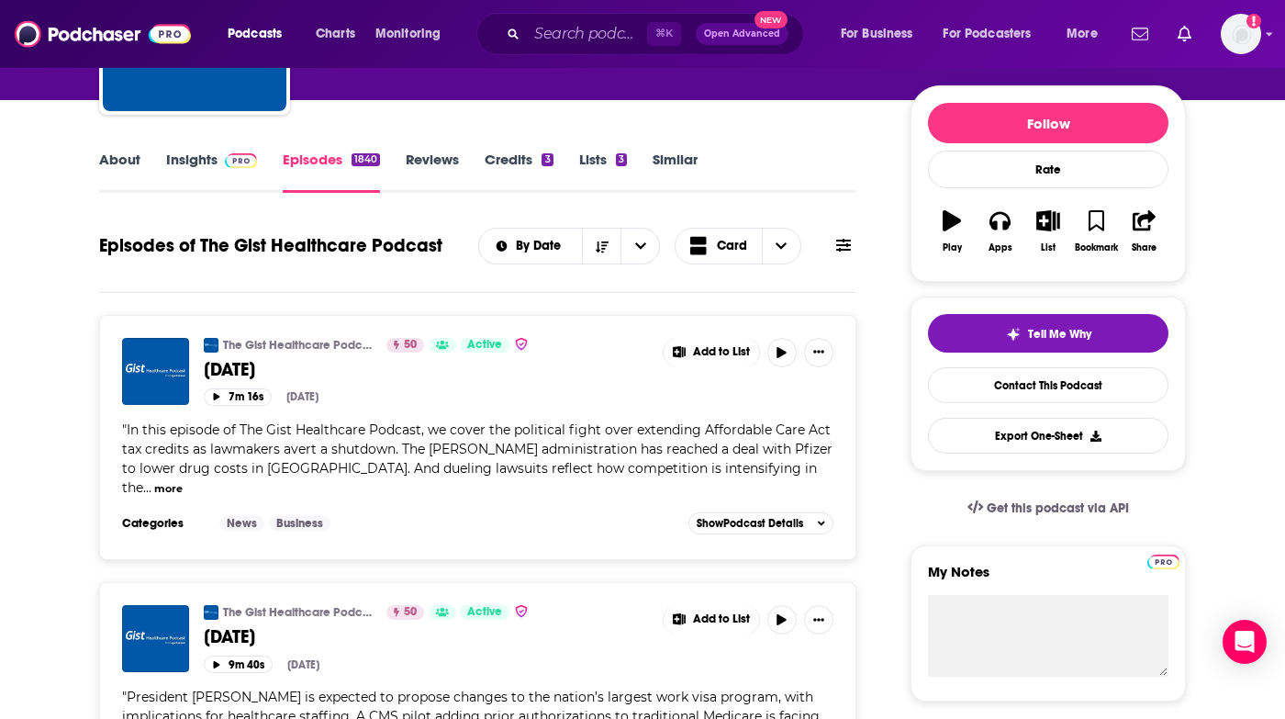
click at [441, 346] on icon at bounding box center [442, 345] width 13 height 10
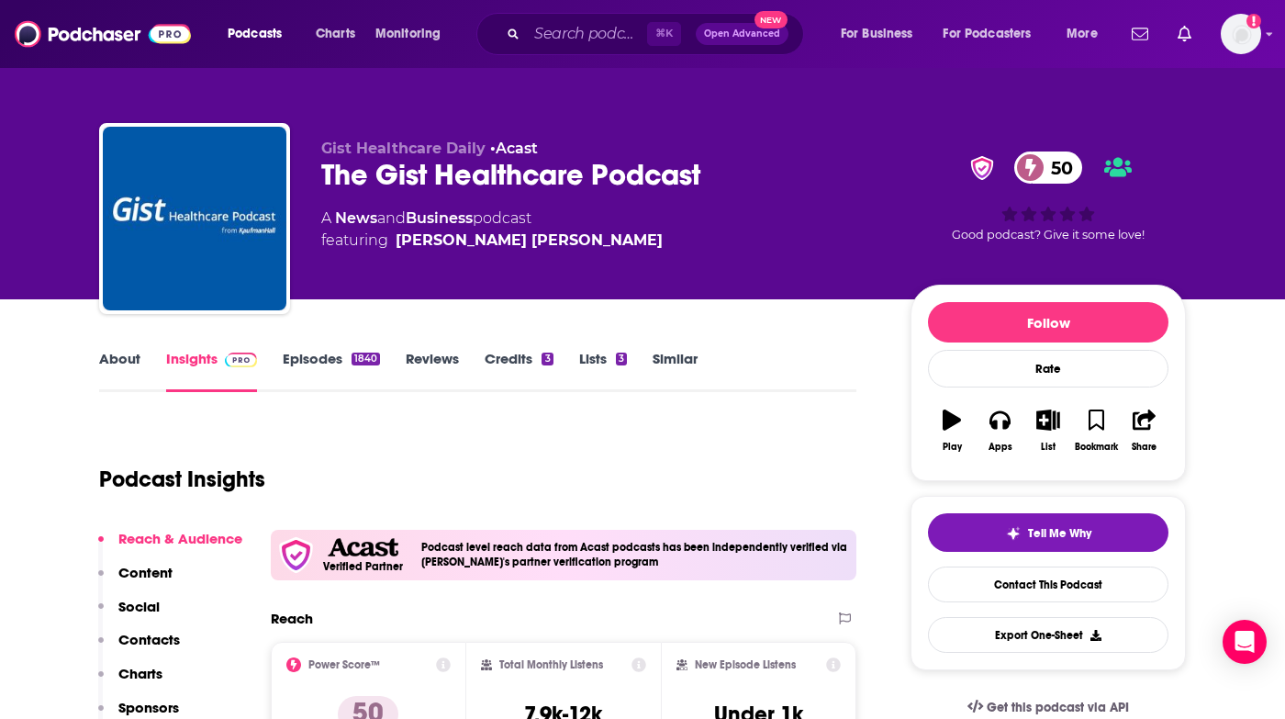
click at [304, 364] on link "Episodes 1840" at bounding box center [331, 371] width 97 height 42
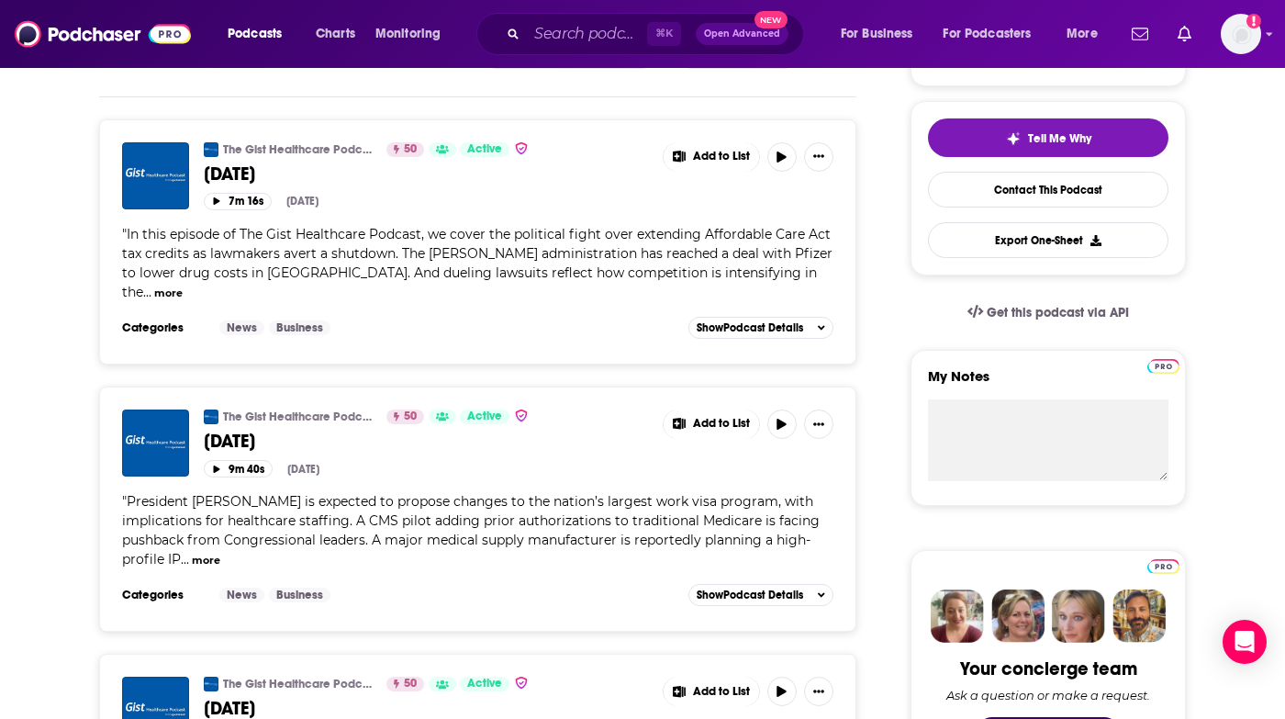
scroll to position [404, 0]
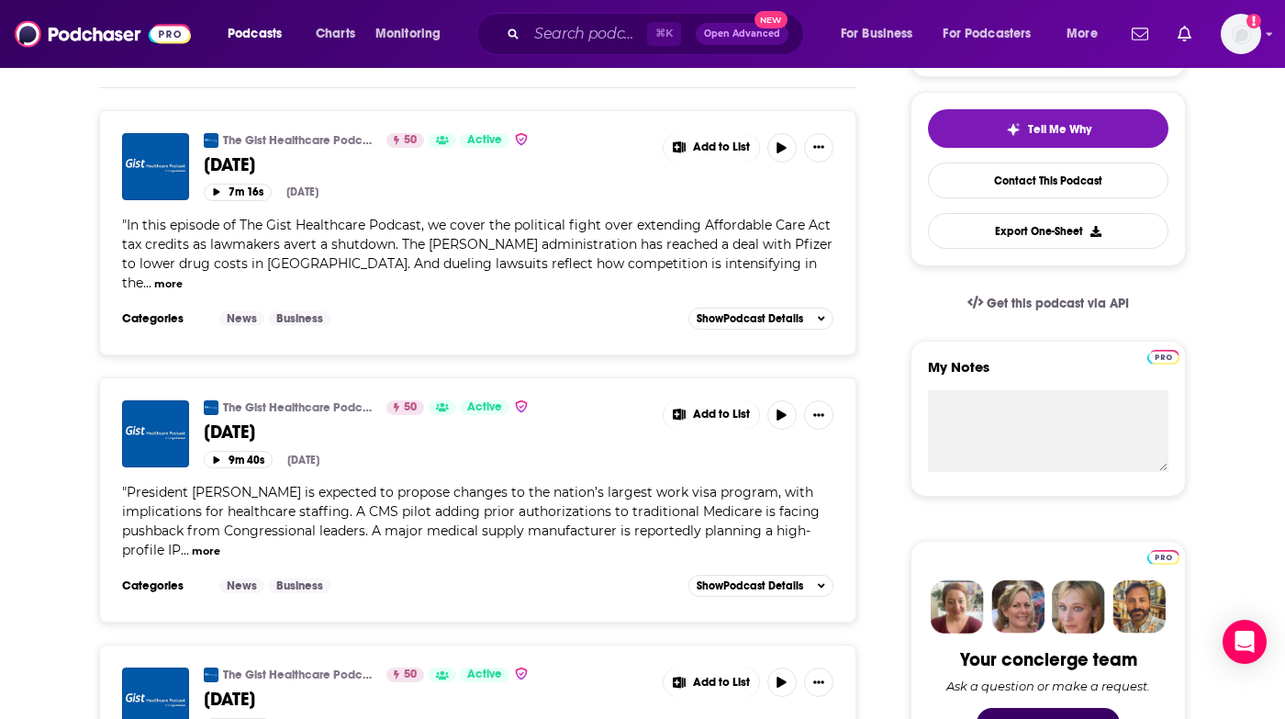
click at [183, 276] on button "more" at bounding box center [168, 284] width 28 height 16
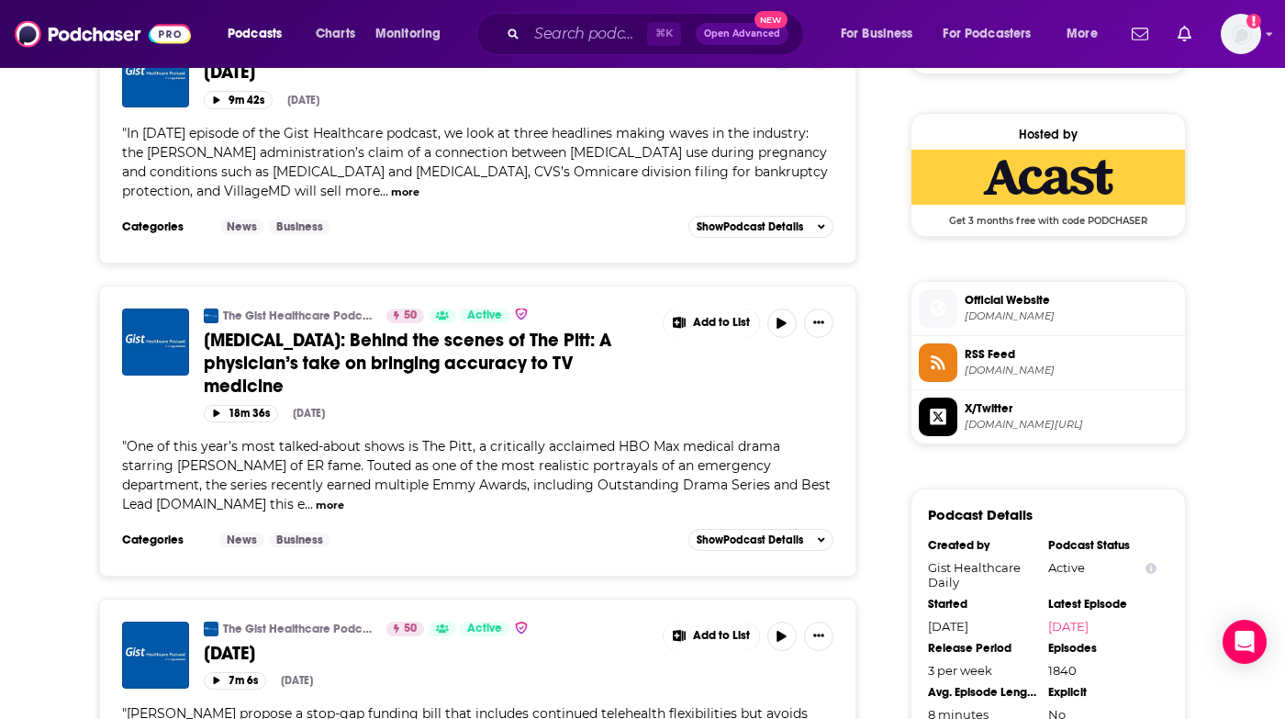
scroll to position [1310, 0]
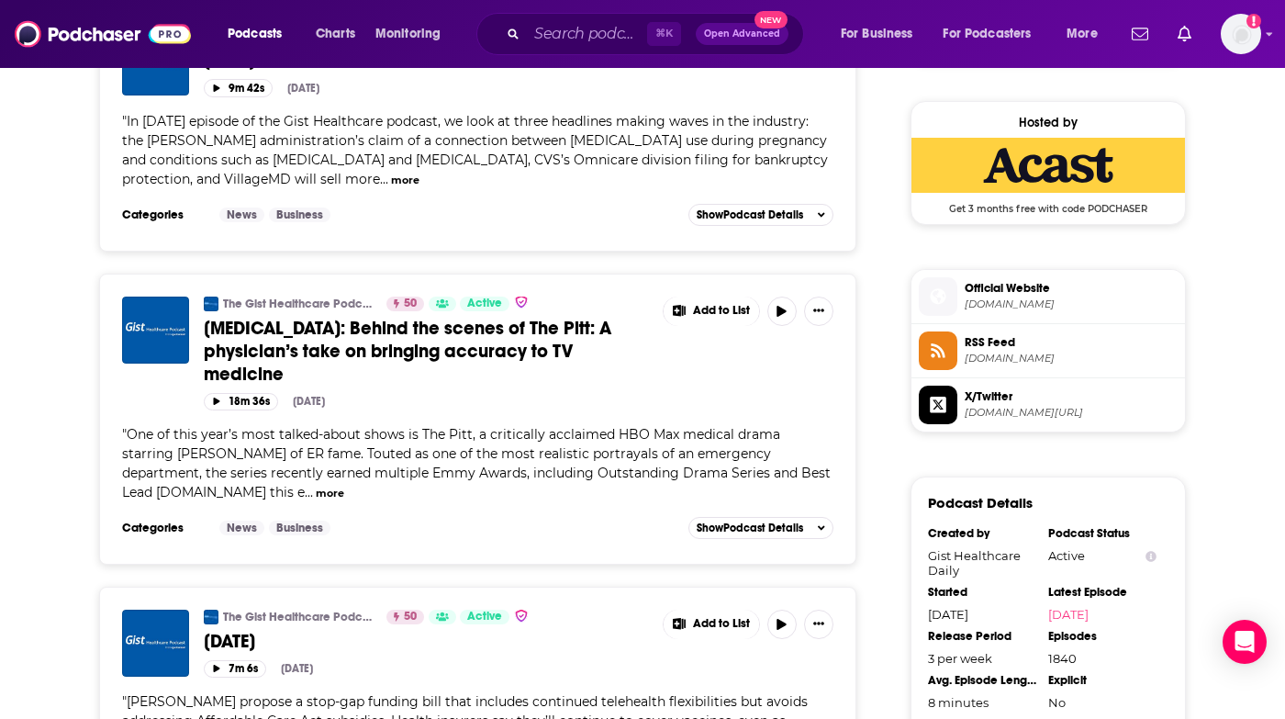
click at [451, 319] on span "[MEDICAL_DATA]: Behind the scenes of The Pitt: A physician’s take on bringing a…" at bounding box center [408, 351] width 408 height 69
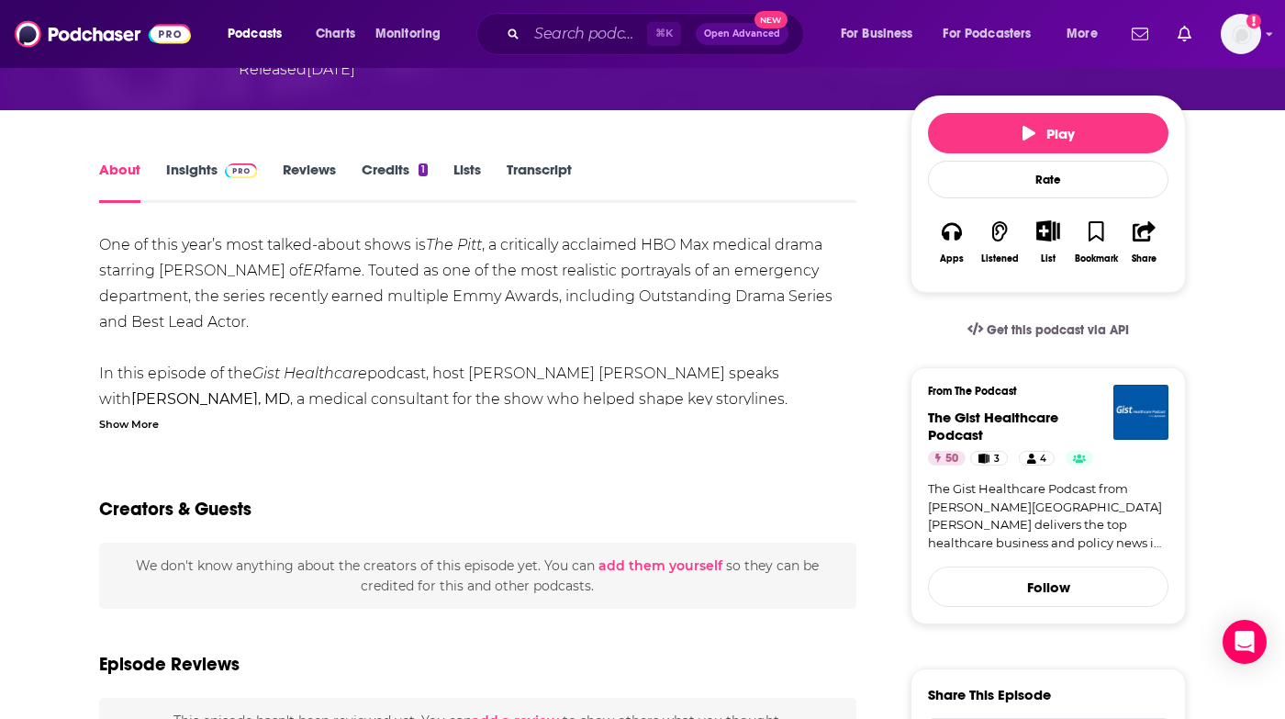
scroll to position [211, 0]
